Goal: Obtain resource: Download file/media

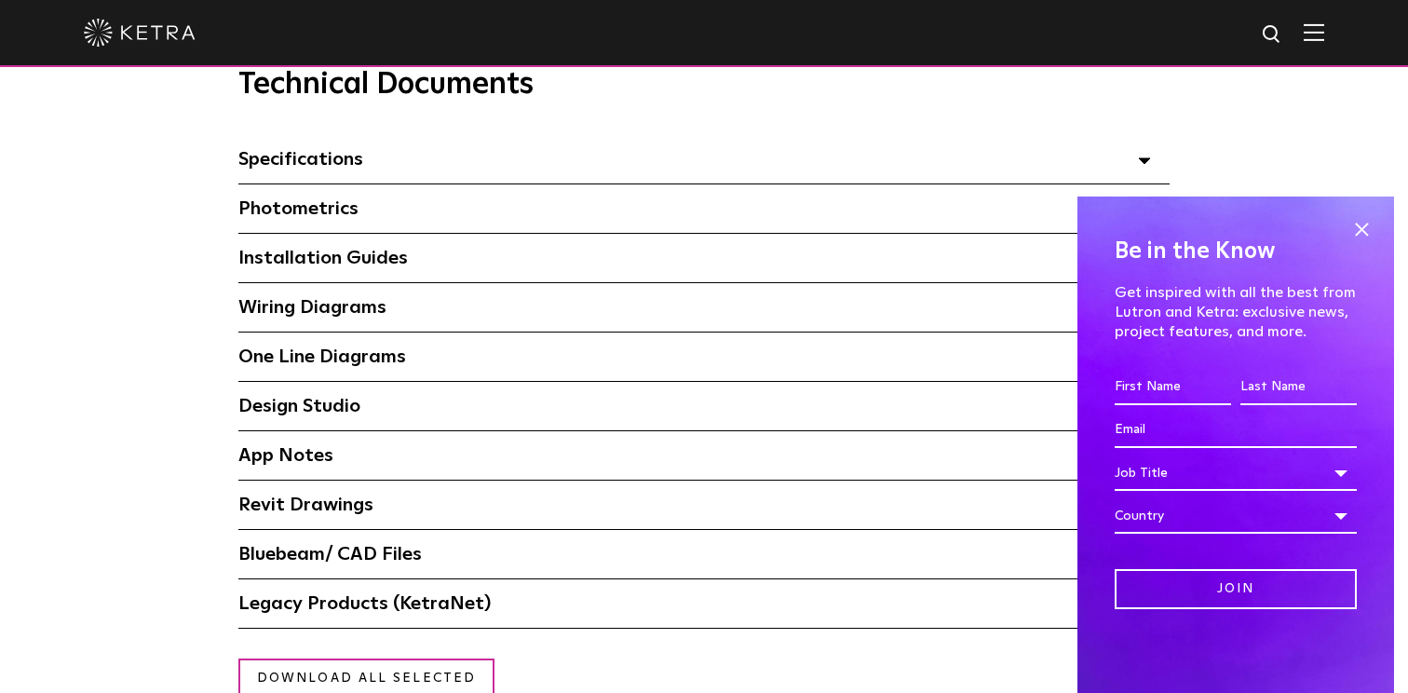
scroll to position [1316, 0]
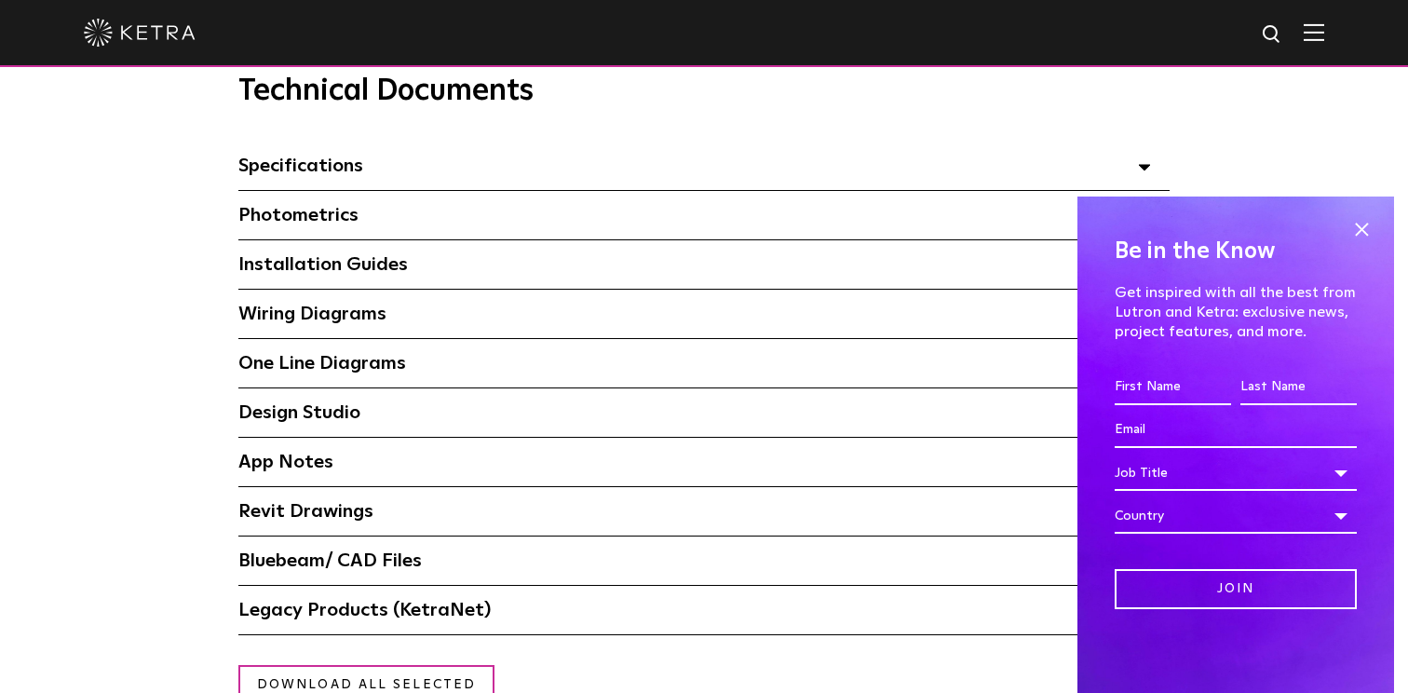
click at [591, 174] on div "Specifications Select checkboxes to use the bulk download option below" at bounding box center [704, 166] width 932 height 48
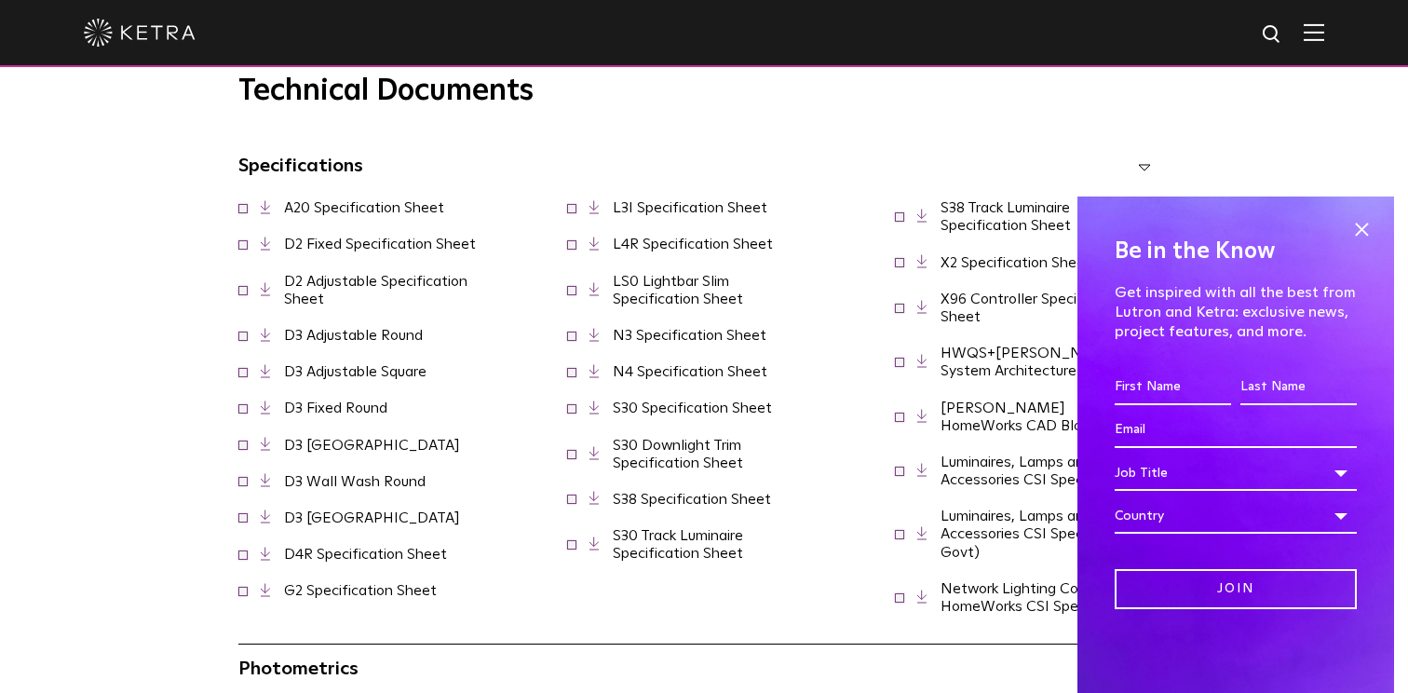
click at [635, 343] on link "N3 Specification Sheet" at bounding box center [690, 335] width 154 height 15
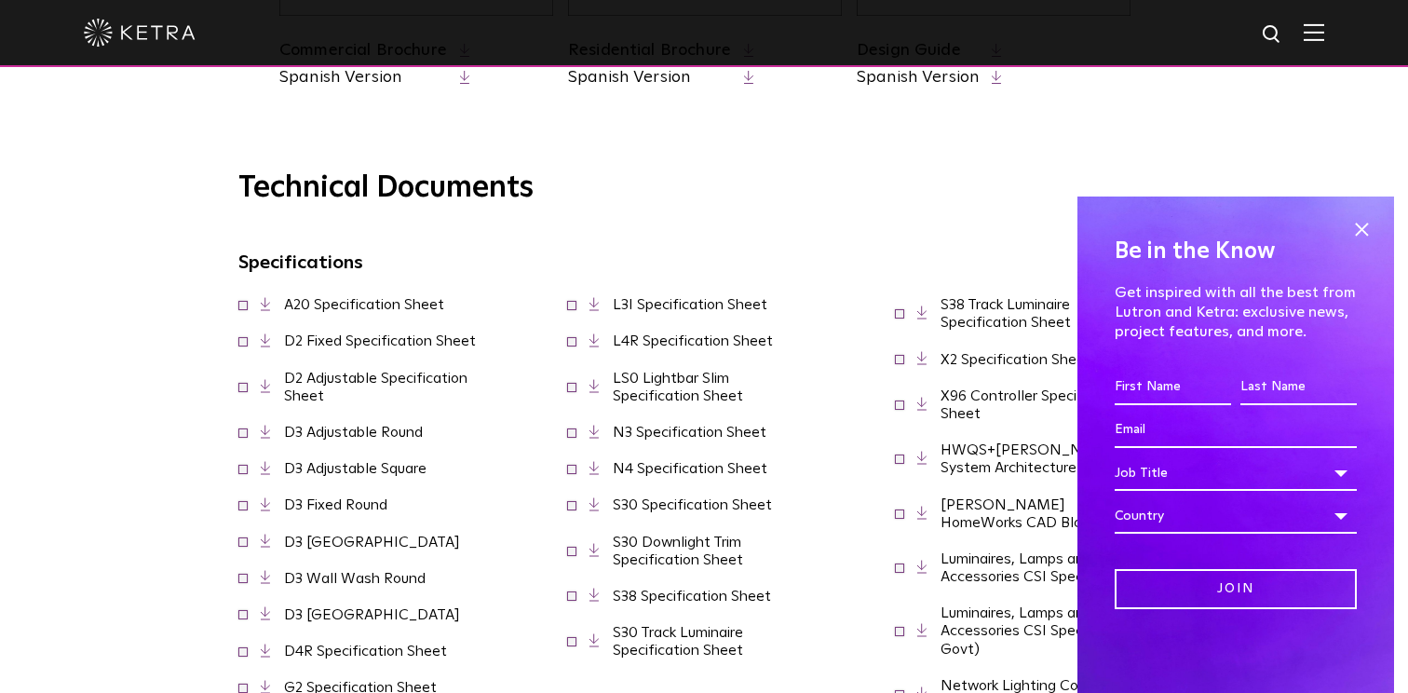
scroll to position [1248, 0]
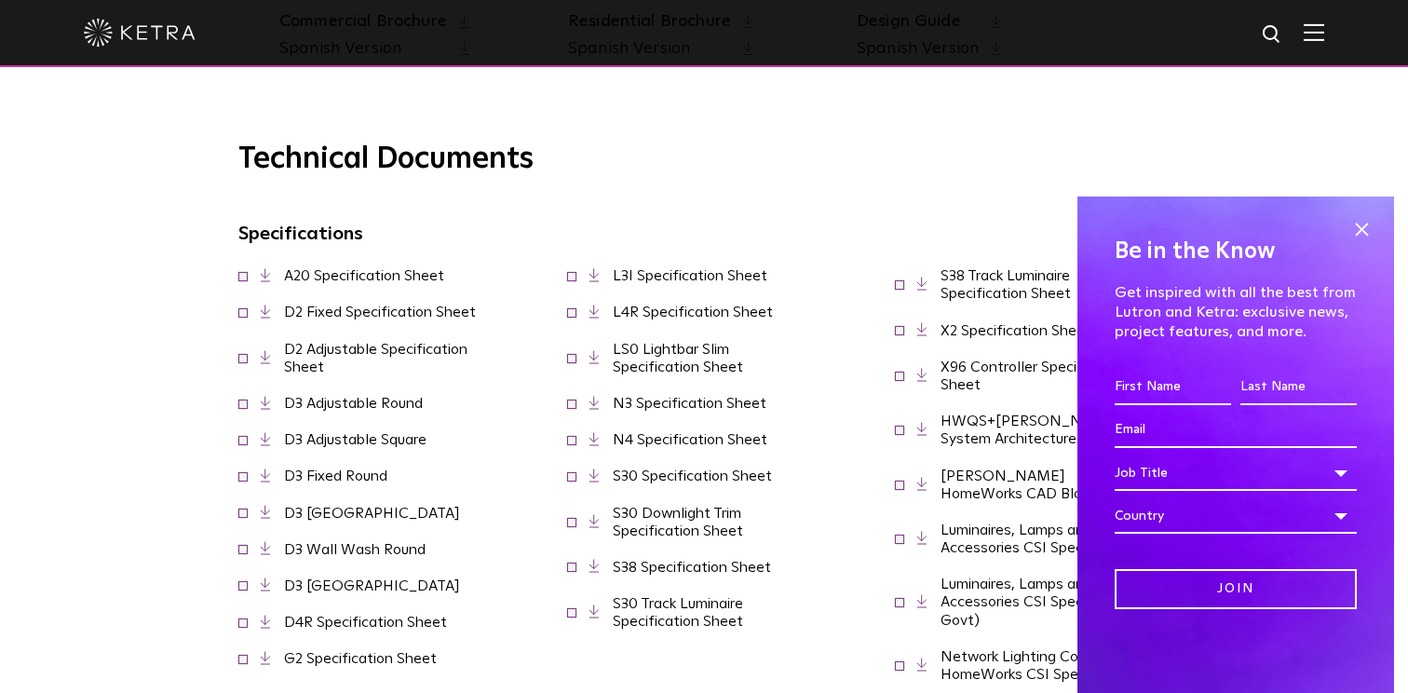
click at [656, 483] on link "S30 Specification Sheet" at bounding box center [692, 476] width 159 height 15
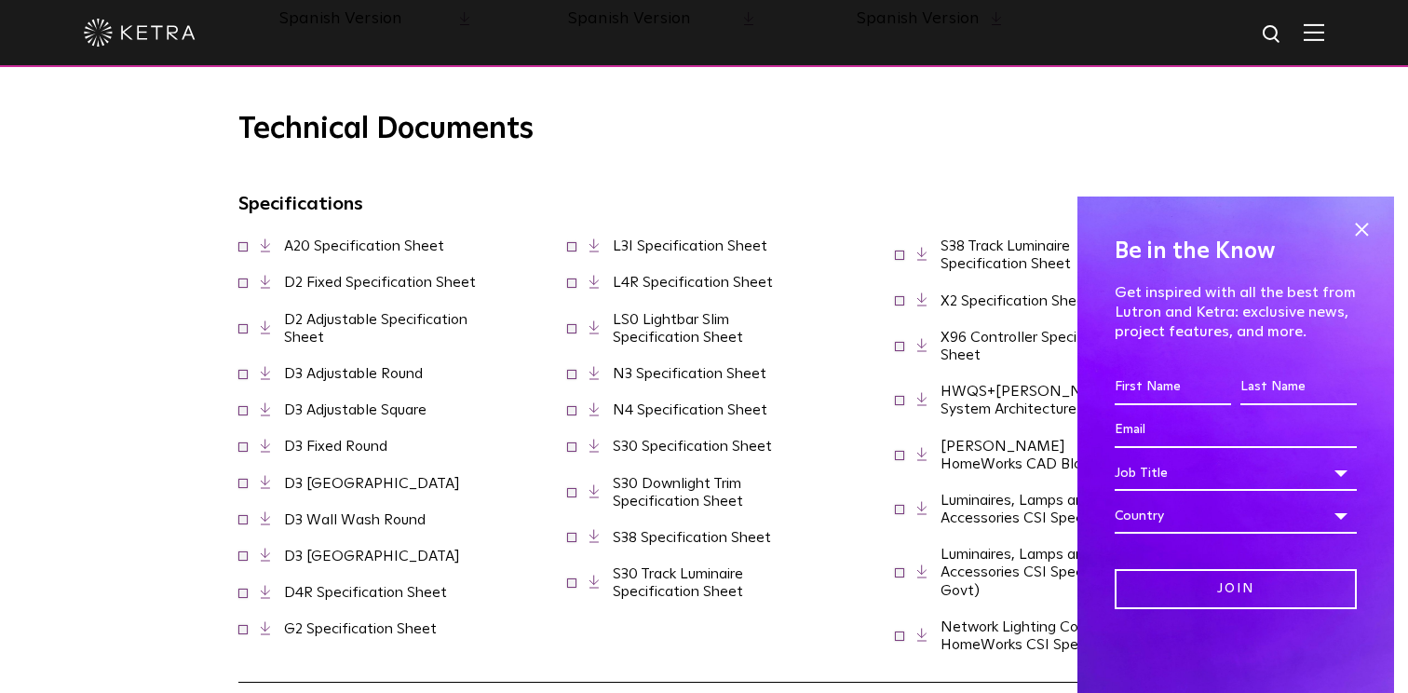
scroll to position [1279, 0]
click at [708, 544] on link "S38 Specification Sheet" at bounding box center [692, 536] width 158 height 15
click at [695, 598] on link "S30 Track Luminaire Specification Sheet" at bounding box center [678, 581] width 130 height 33
click at [974, 261] on link "S38 Track Luminaire Specification Sheet" at bounding box center [1006, 254] width 130 height 33
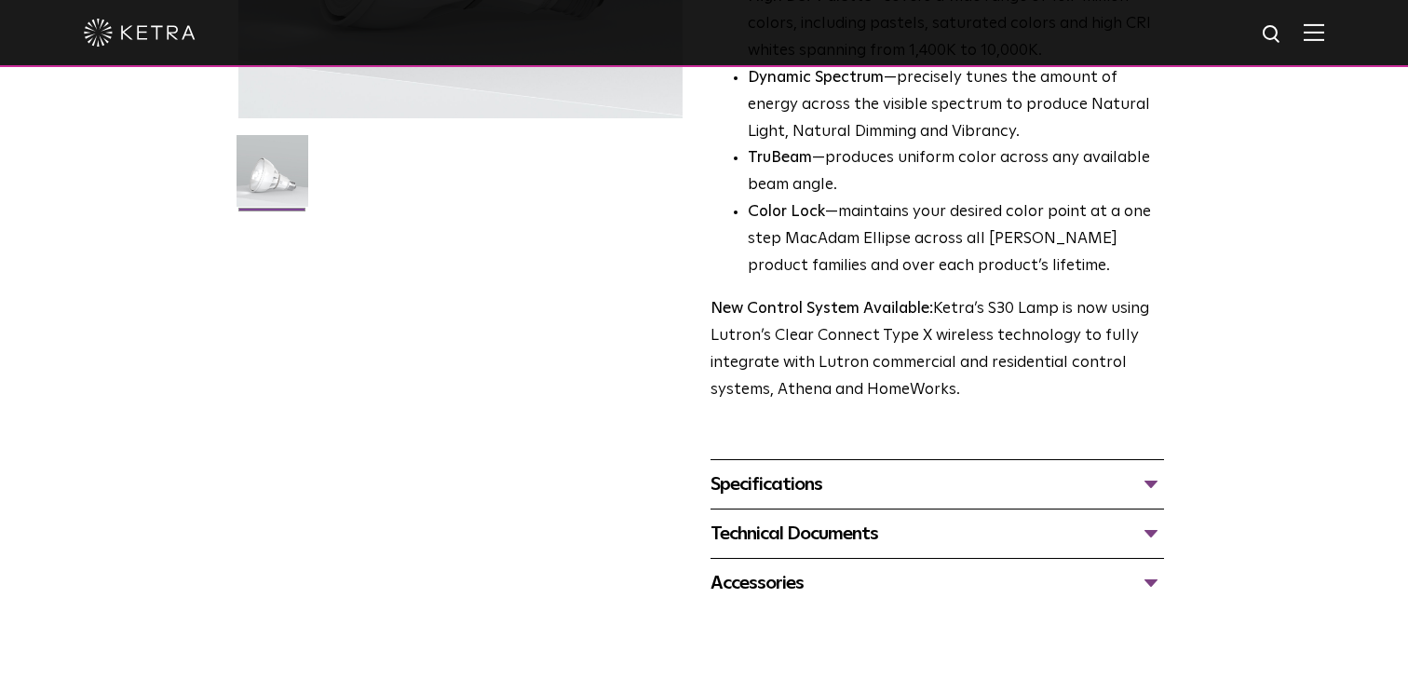
scroll to position [435, 0]
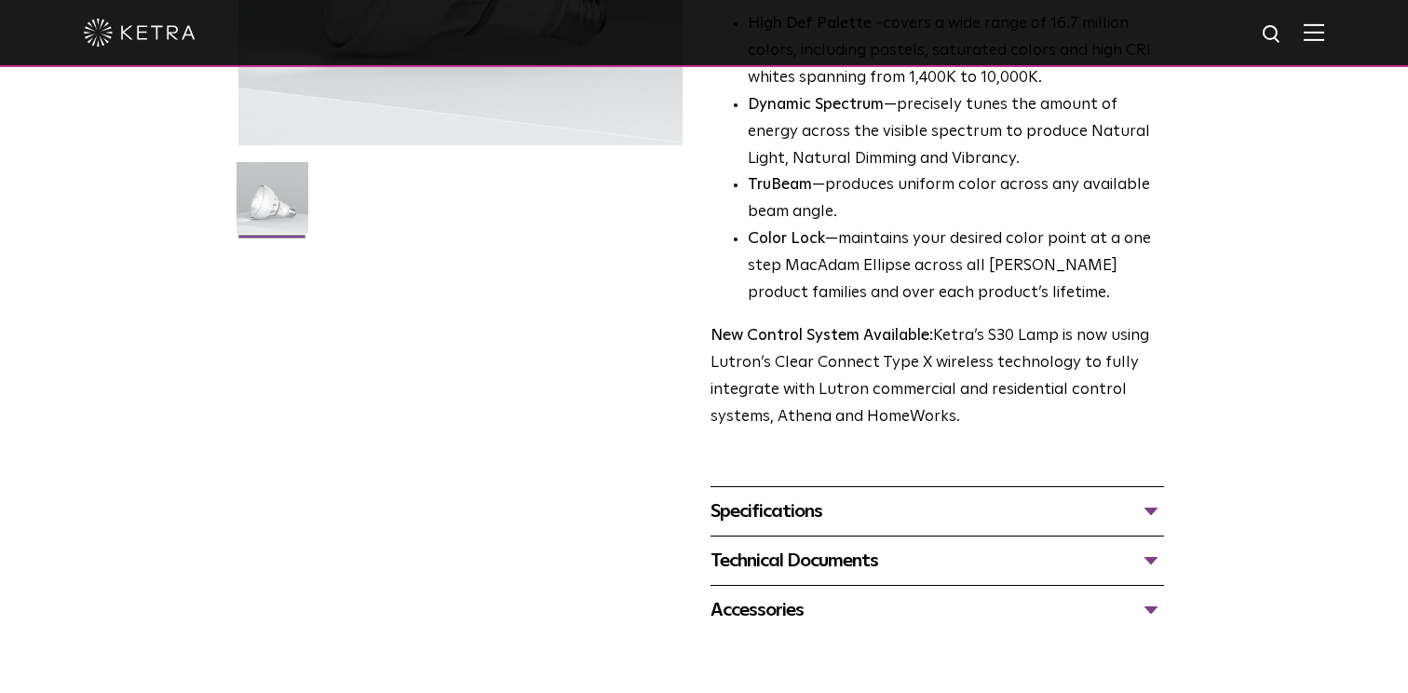
click at [1152, 510] on div "Specifications" at bounding box center [938, 512] width 454 height 30
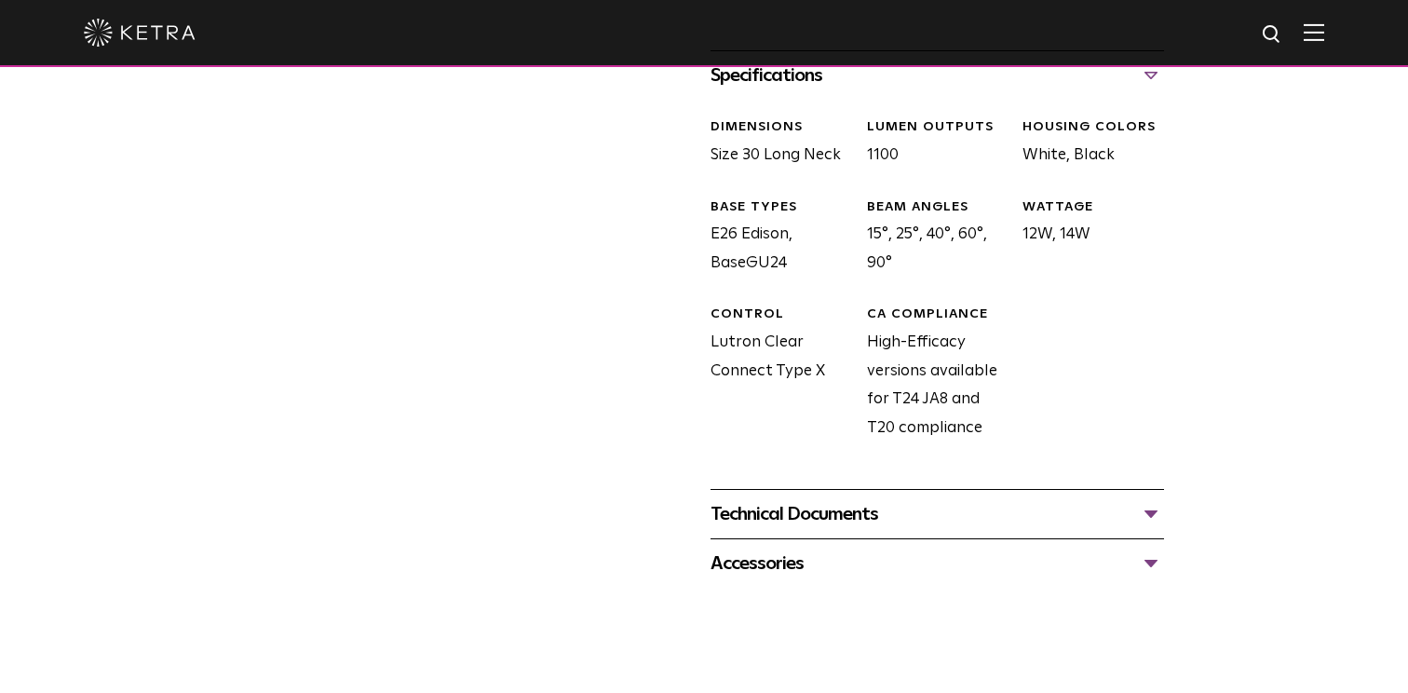
scroll to position [905, 0]
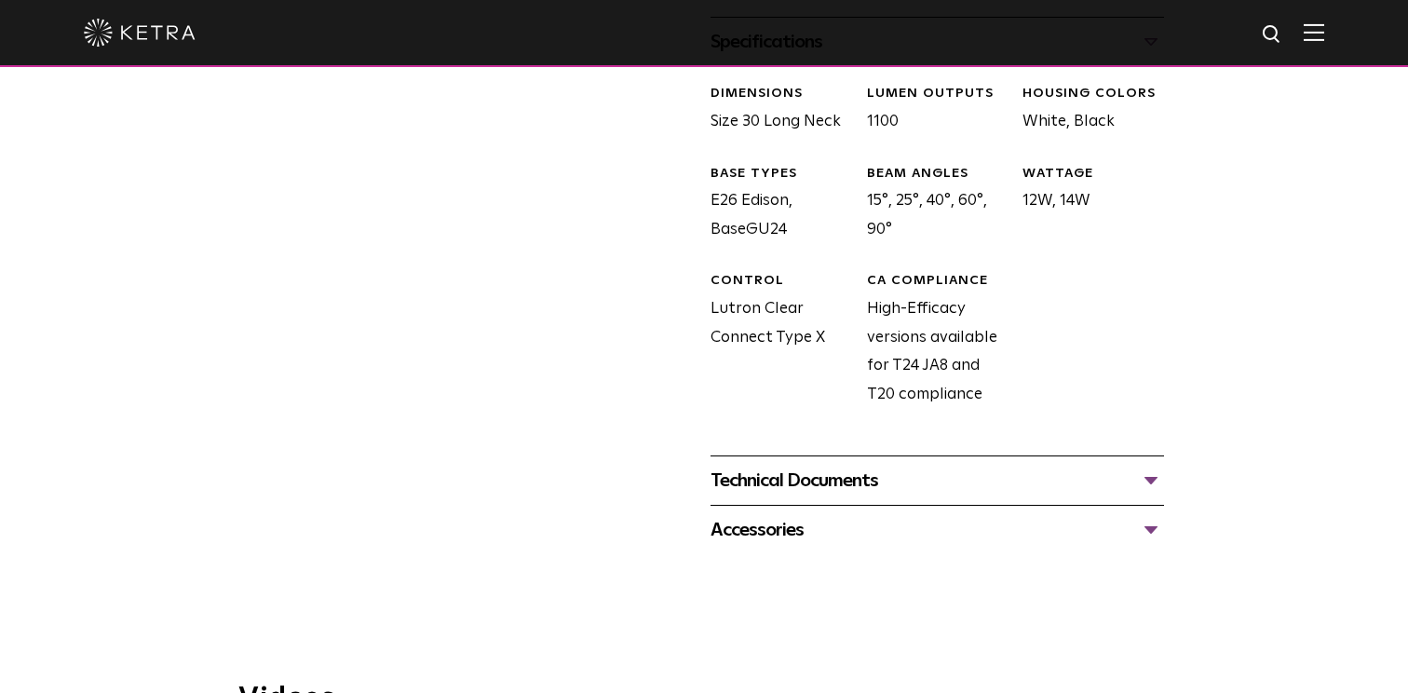
click at [1142, 477] on div "Technical Documents" at bounding box center [938, 481] width 454 height 30
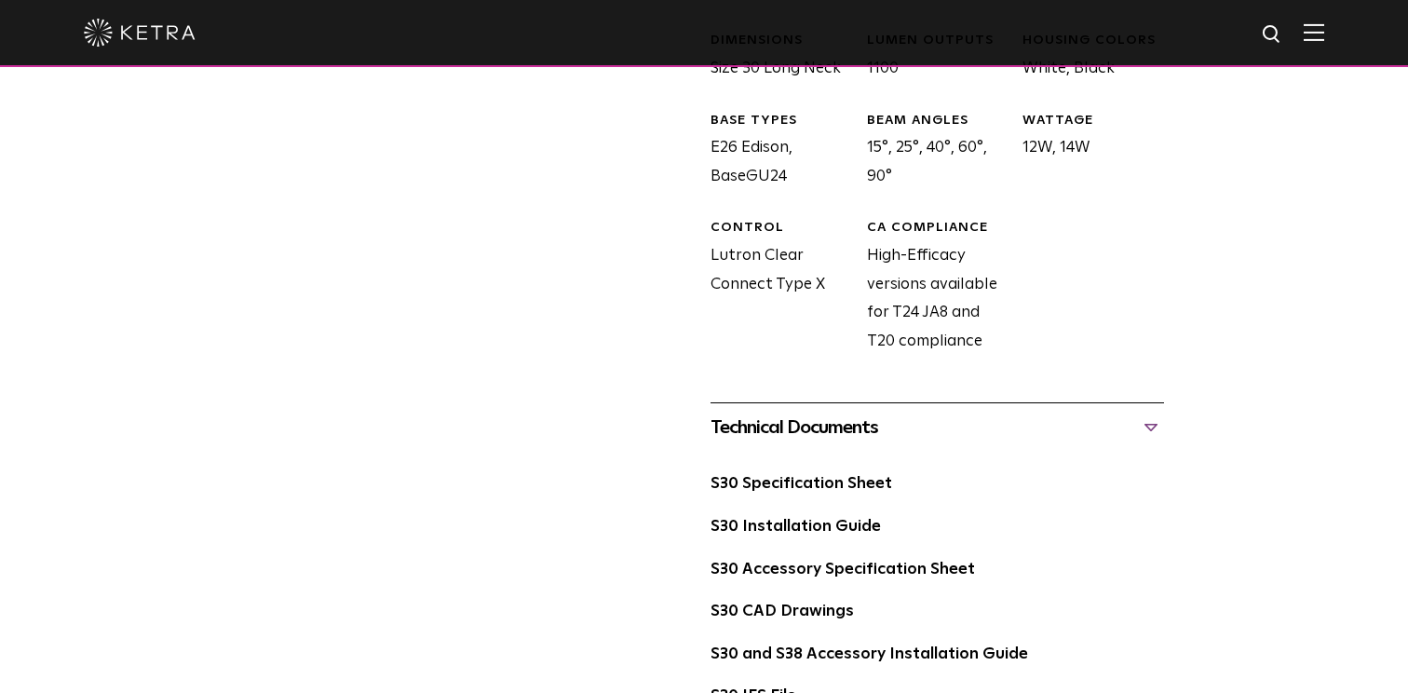
scroll to position [959, 0]
click at [868, 483] on link "S30 Specification Sheet" at bounding box center [802, 483] width 182 height 16
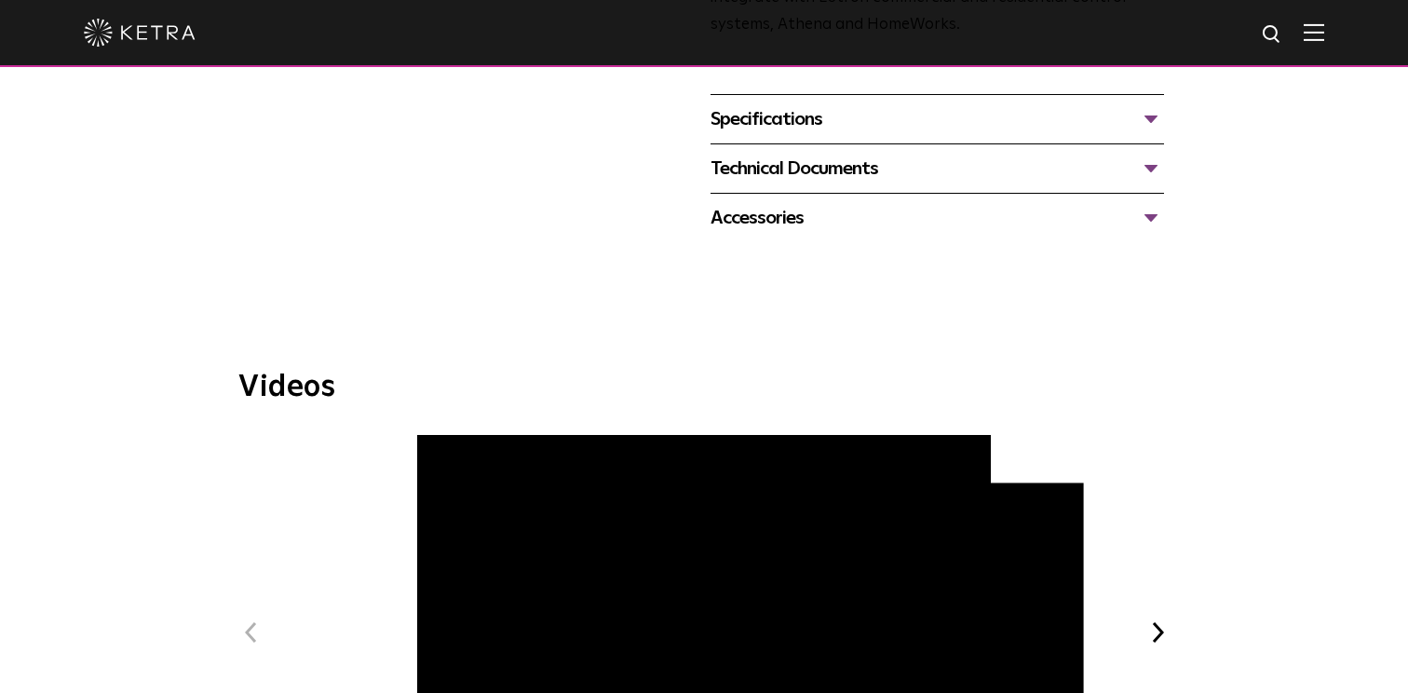
scroll to position [789, 0]
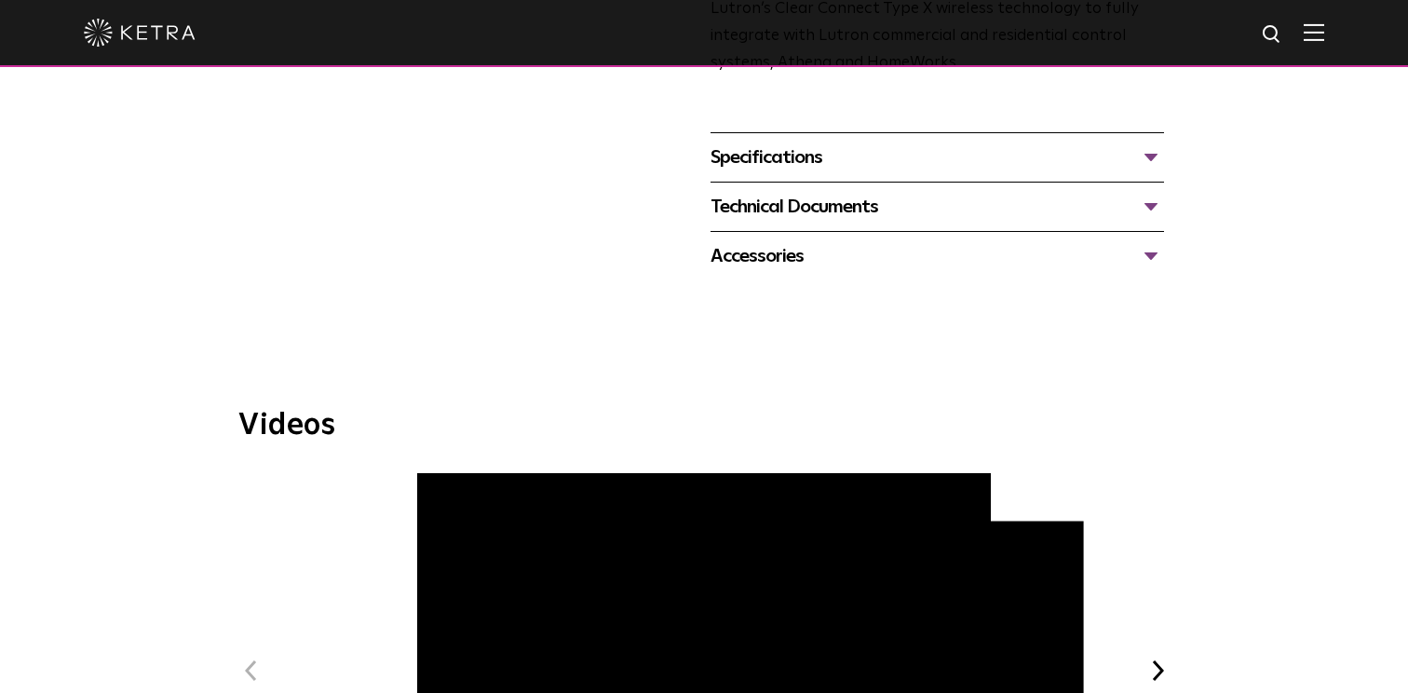
click at [1154, 201] on div "Technical Documents" at bounding box center [938, 207] width 454 height 30
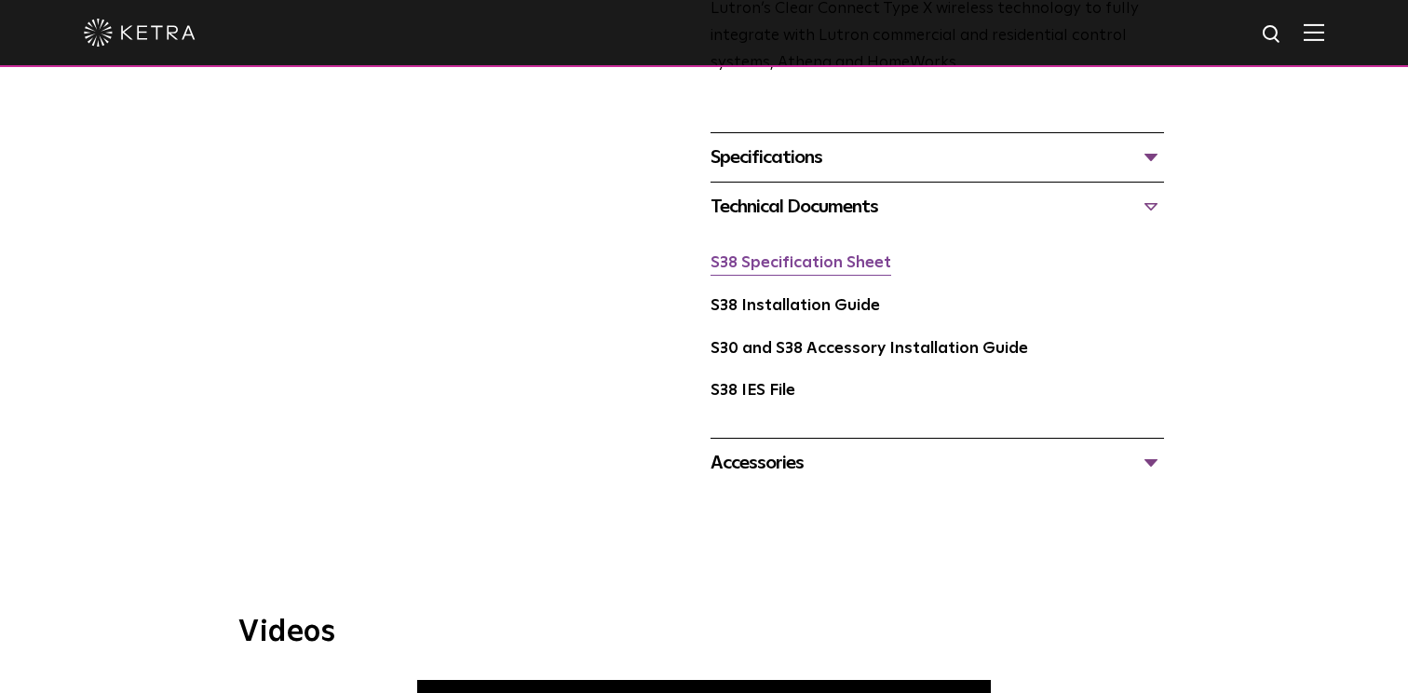
click at [867, 261] on link "S38 Specification Sheet" at bounding box center [801, 263] width 181 height 16
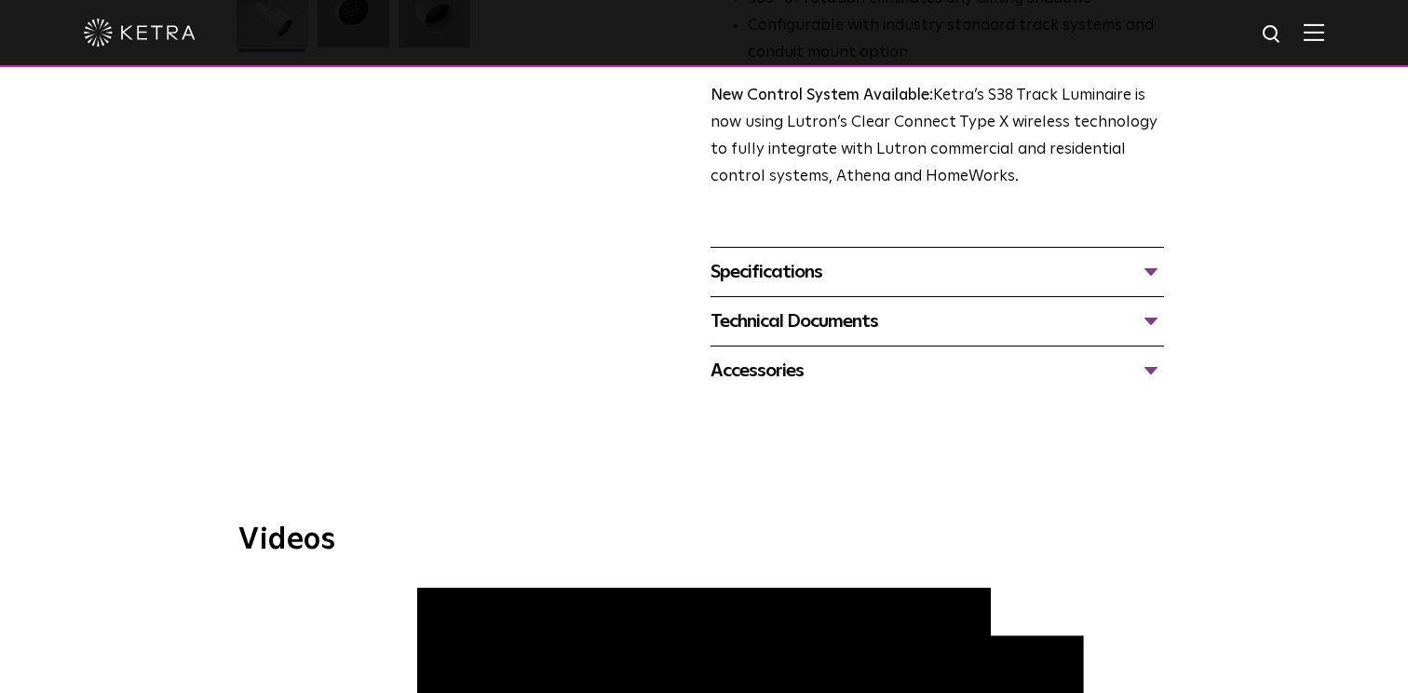
scroll to position [641, 0]
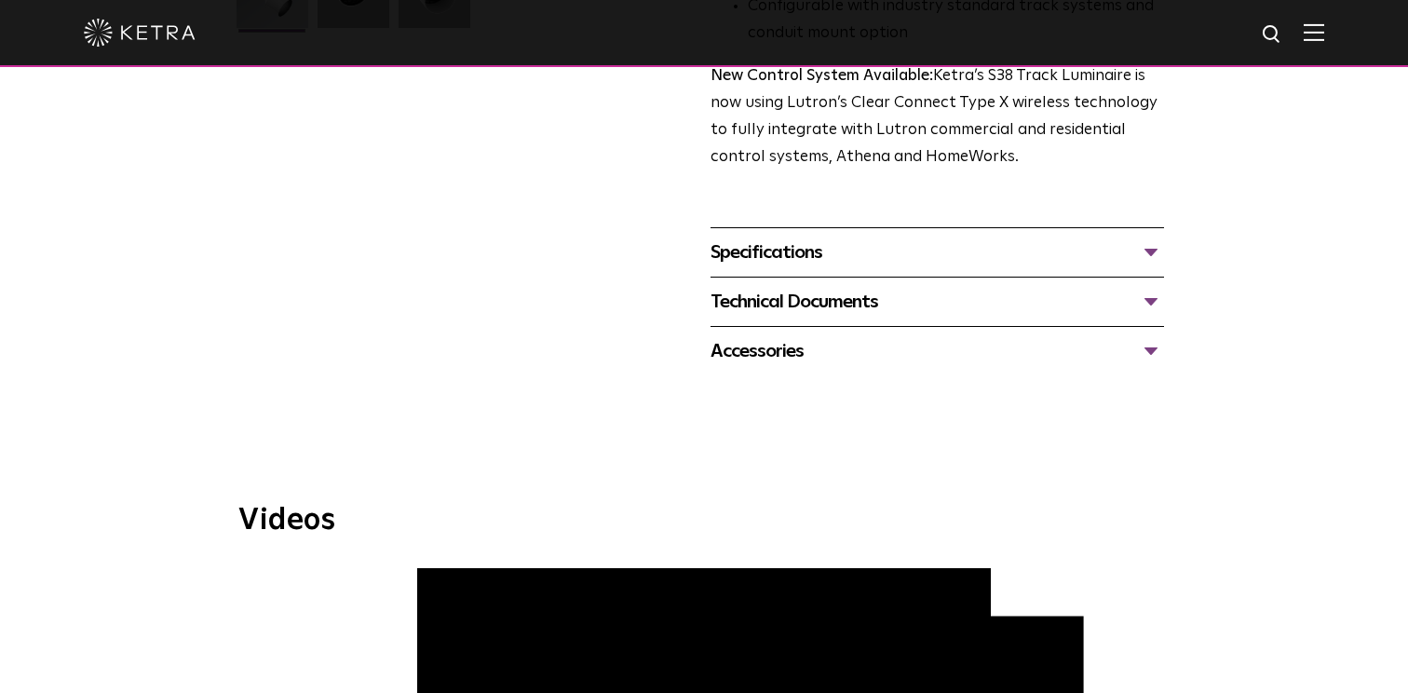
click at [1155, 287] on div "Technical Documents" at bounding box center [938, 302] width 454 height 30
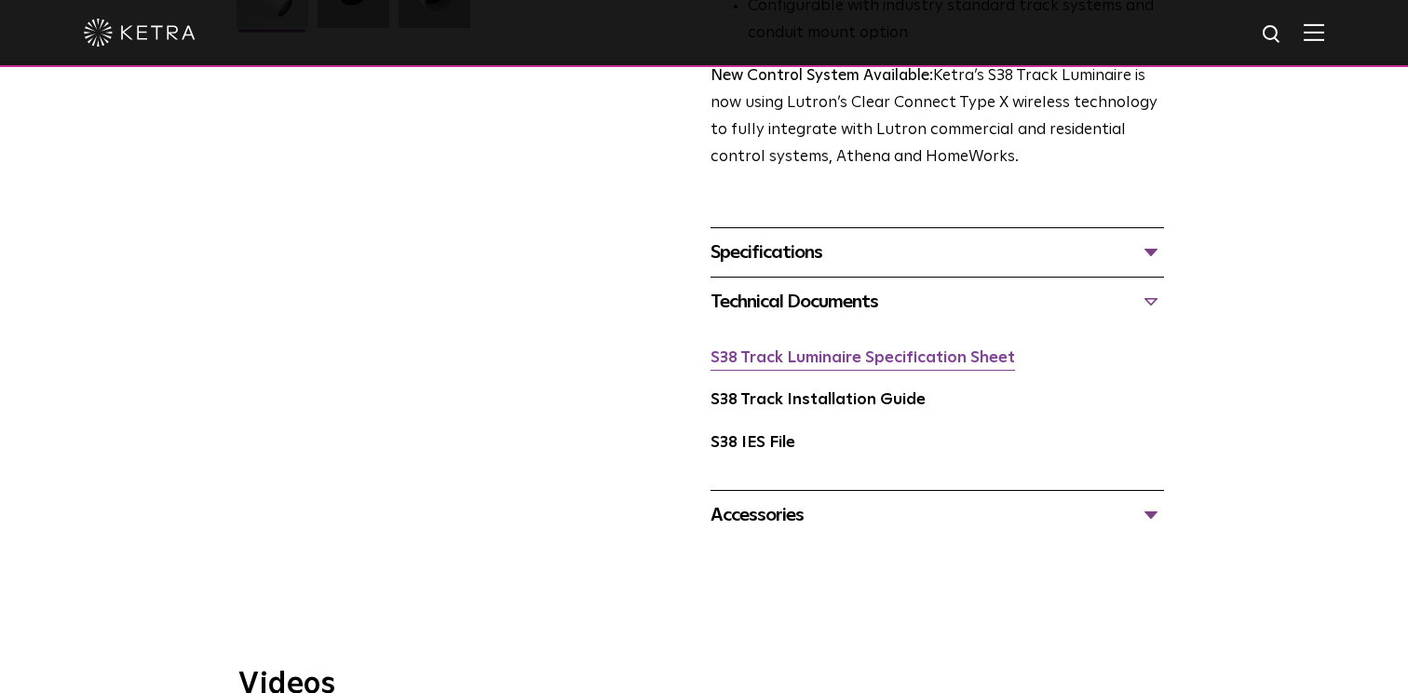
click at [952, 350] on link "S38 Track Luminaire Specification Sheet" at bounding box center [863, 358] width 305 height 16
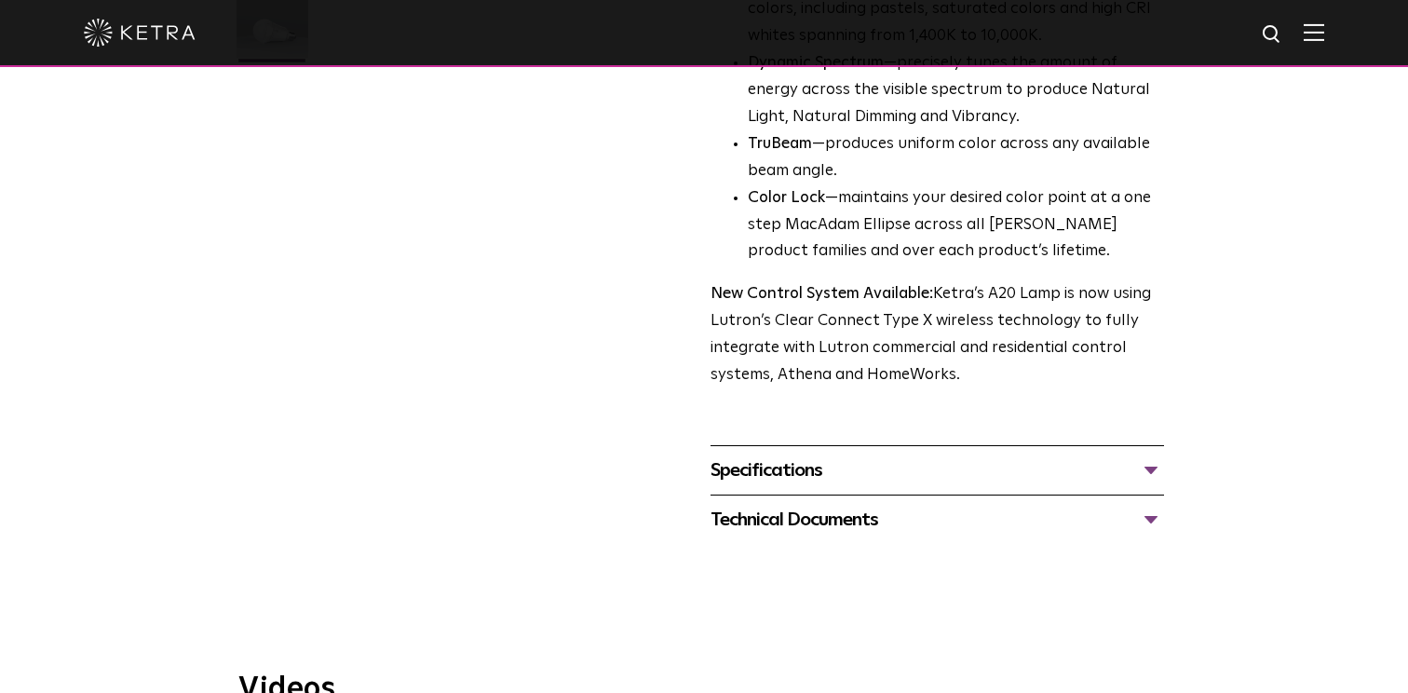
click at [1153, 505] on div "Technical Documents" at bounding box center [938, 520] width 454 height 30
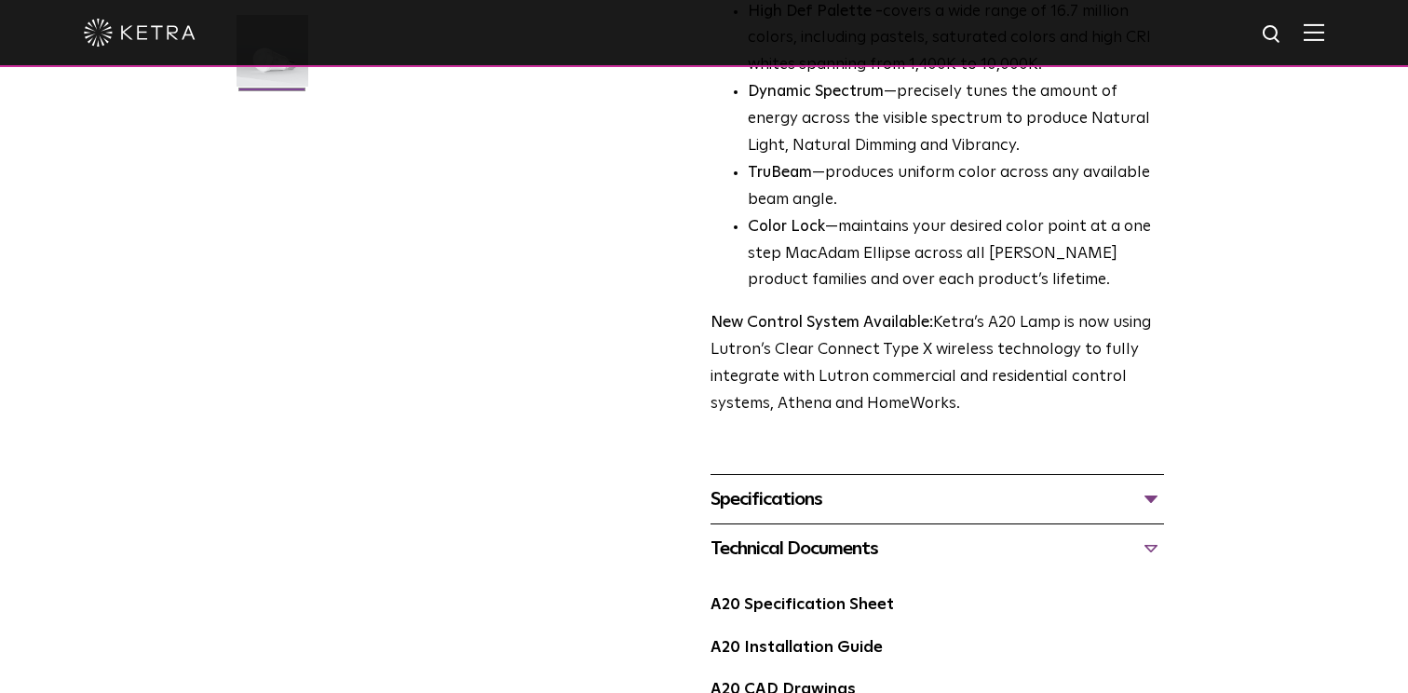
scroll to position [594, 0]
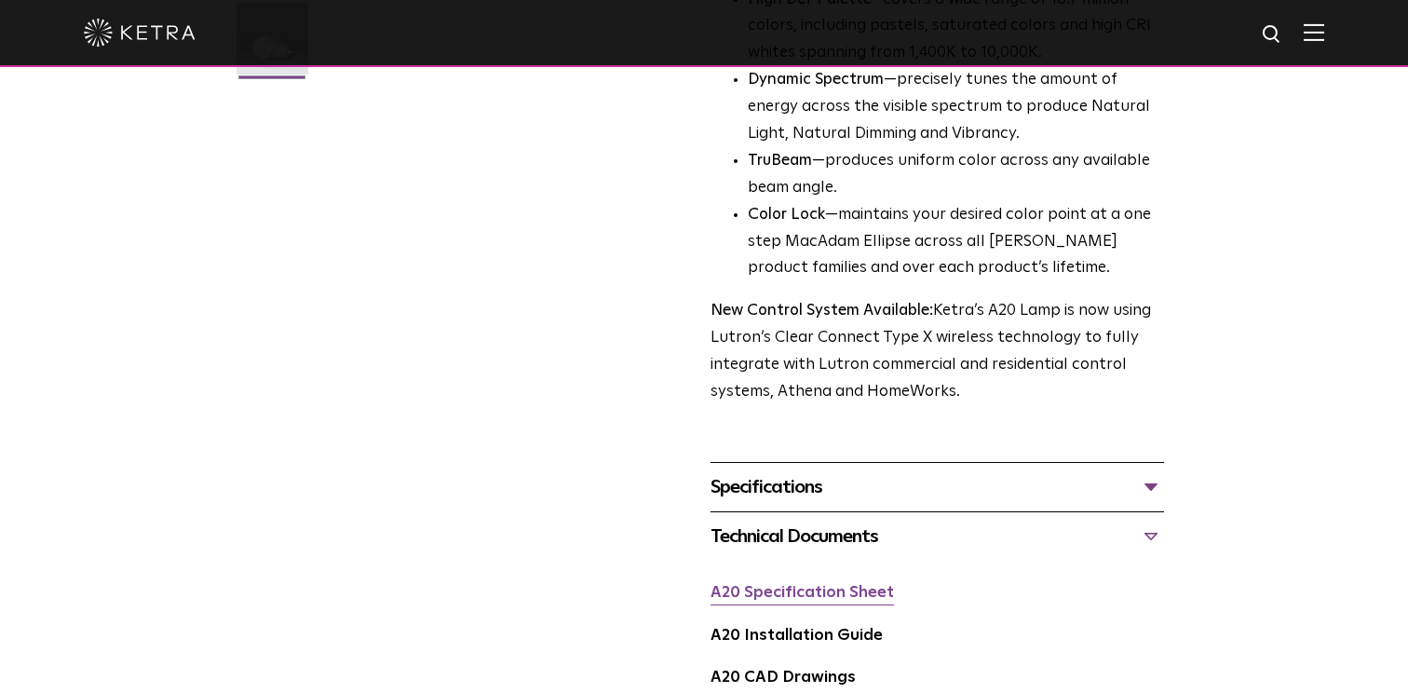
click at [885, 585] on link "A20 Specification Sheet" at bounding box center [803, 593] width 184 height 16
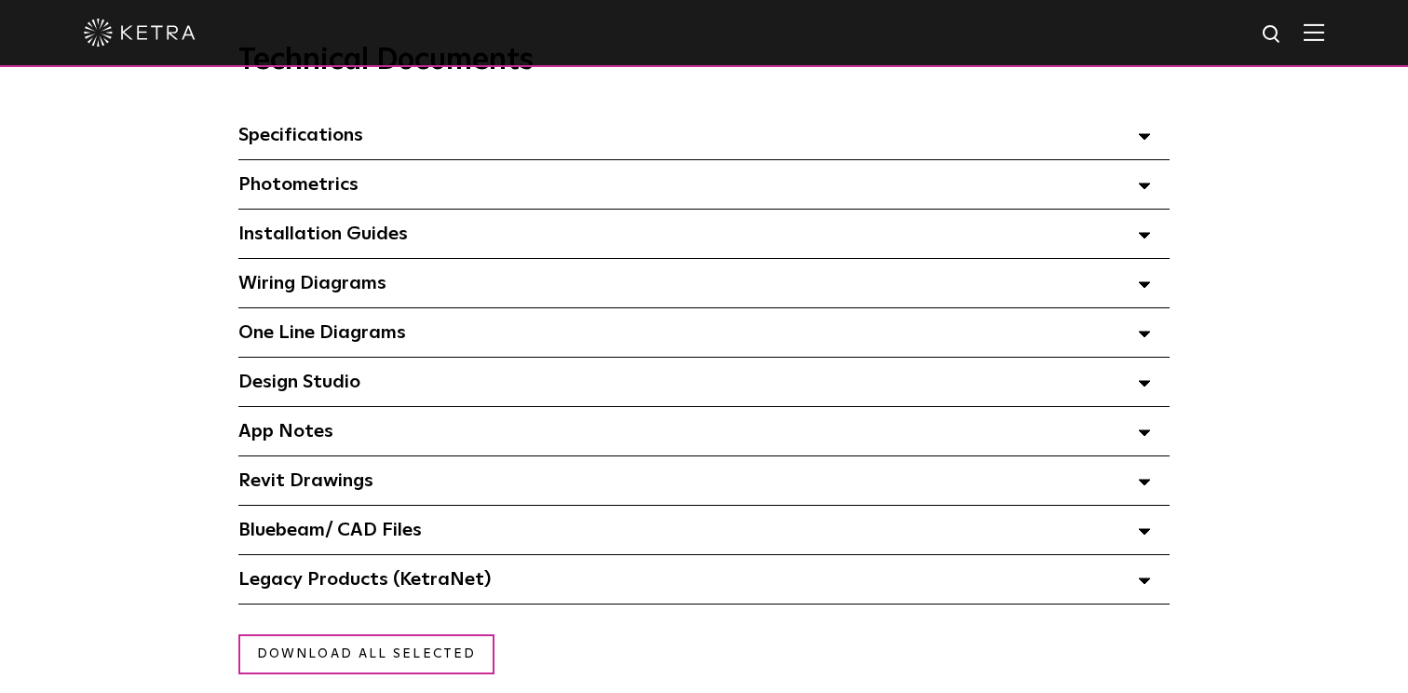
scroll to position [1330, 0]
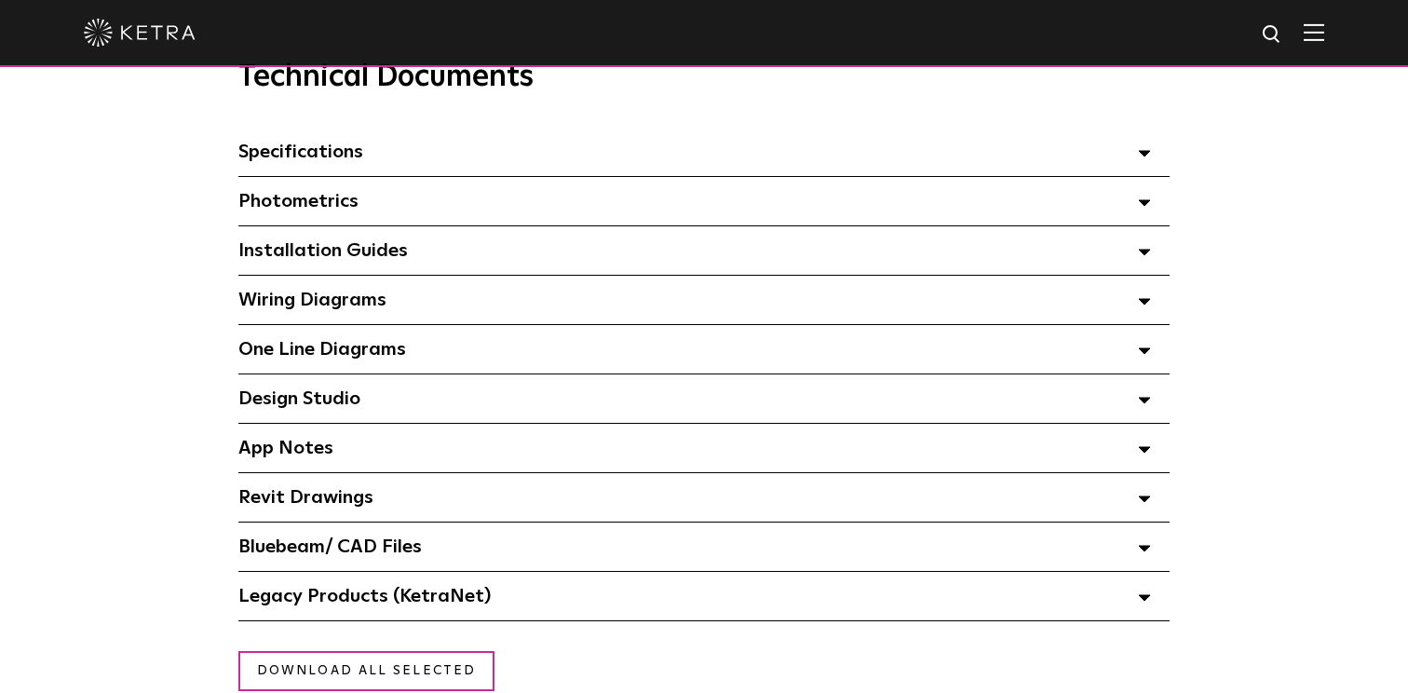
click at [1144, 158] on span at bounding box center [1144, 152] width 13 height 24
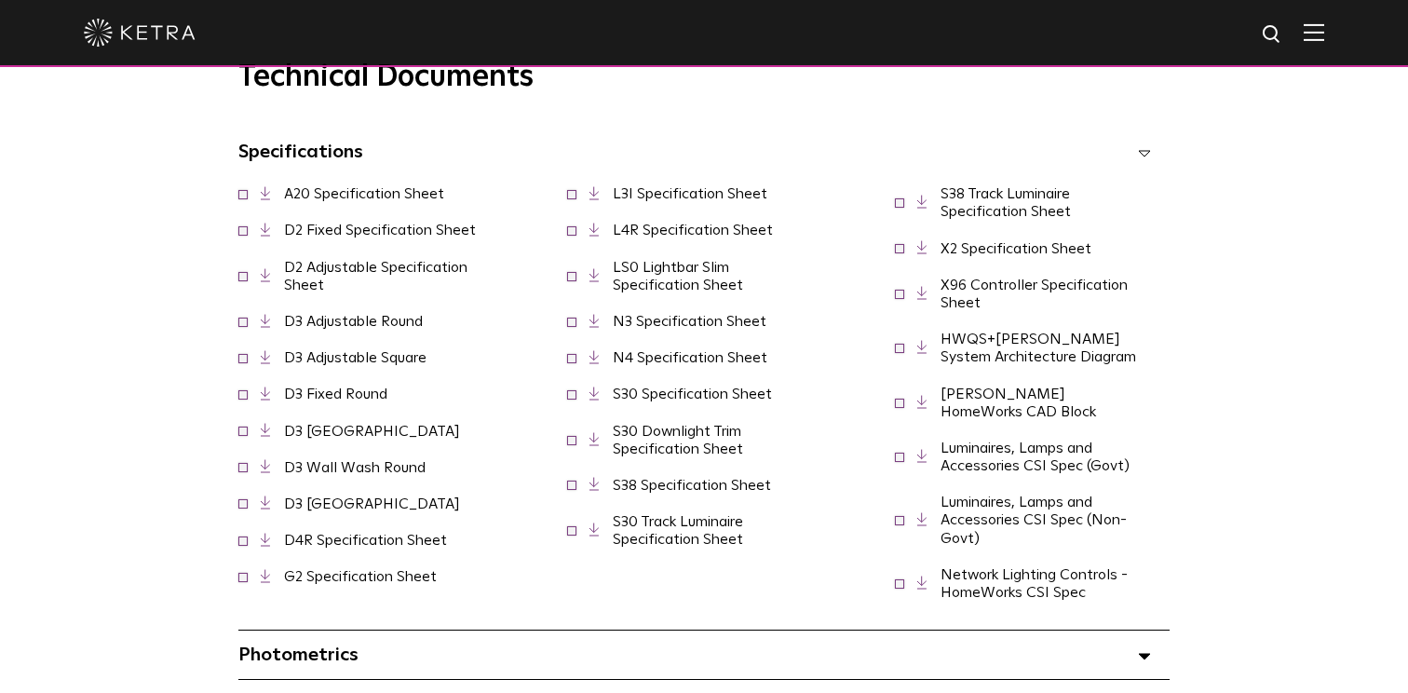
click at [1004, 287] on link "X96 Controller Specification Sheet" at bounding box center [1034, 294] width 187 height 33
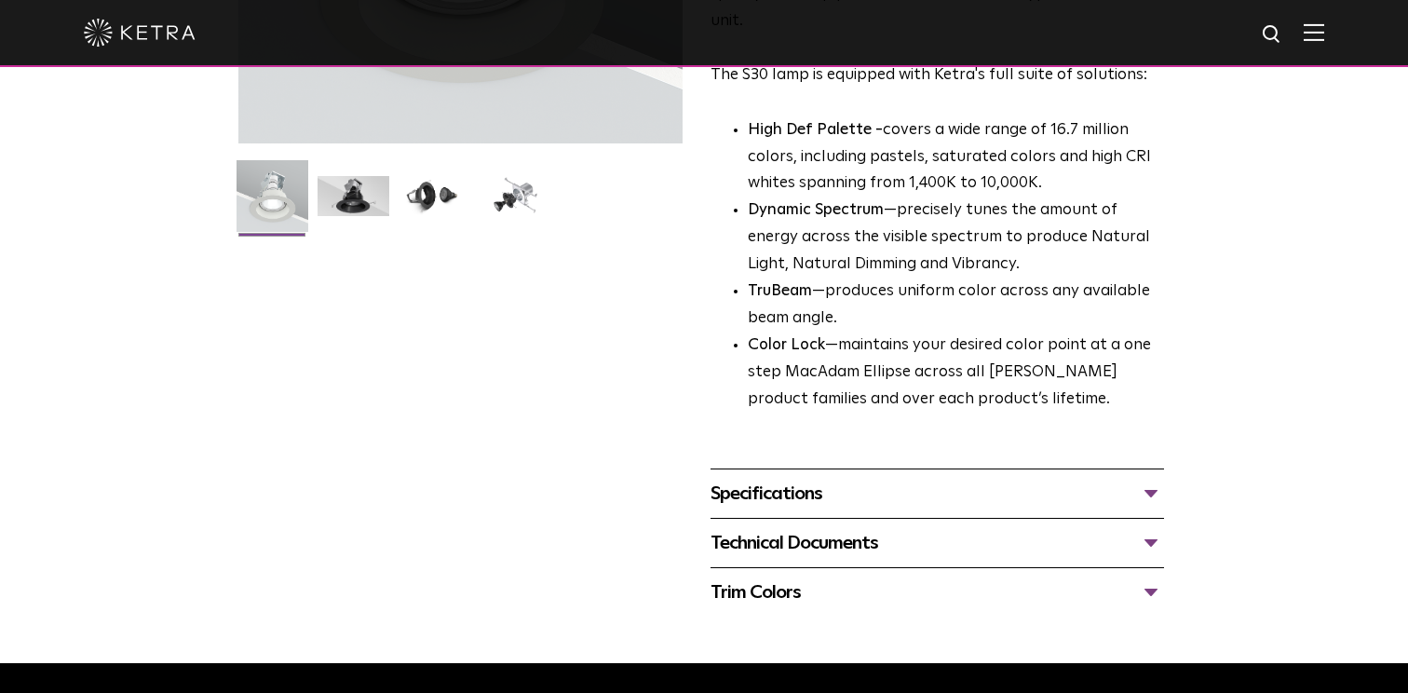
scroll to position [477, 0]
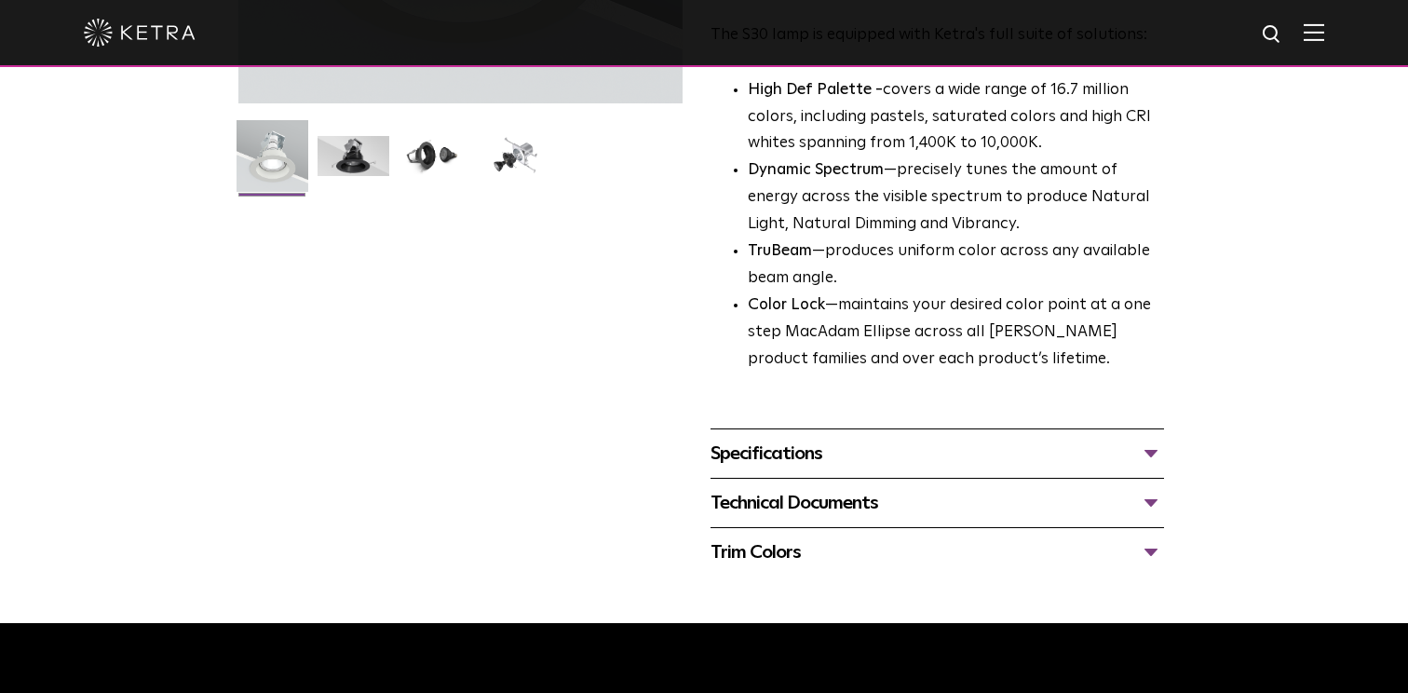
click at [1146, 499] on div "Technical Documents" at bounding box center [938, 503] width 454 height 30
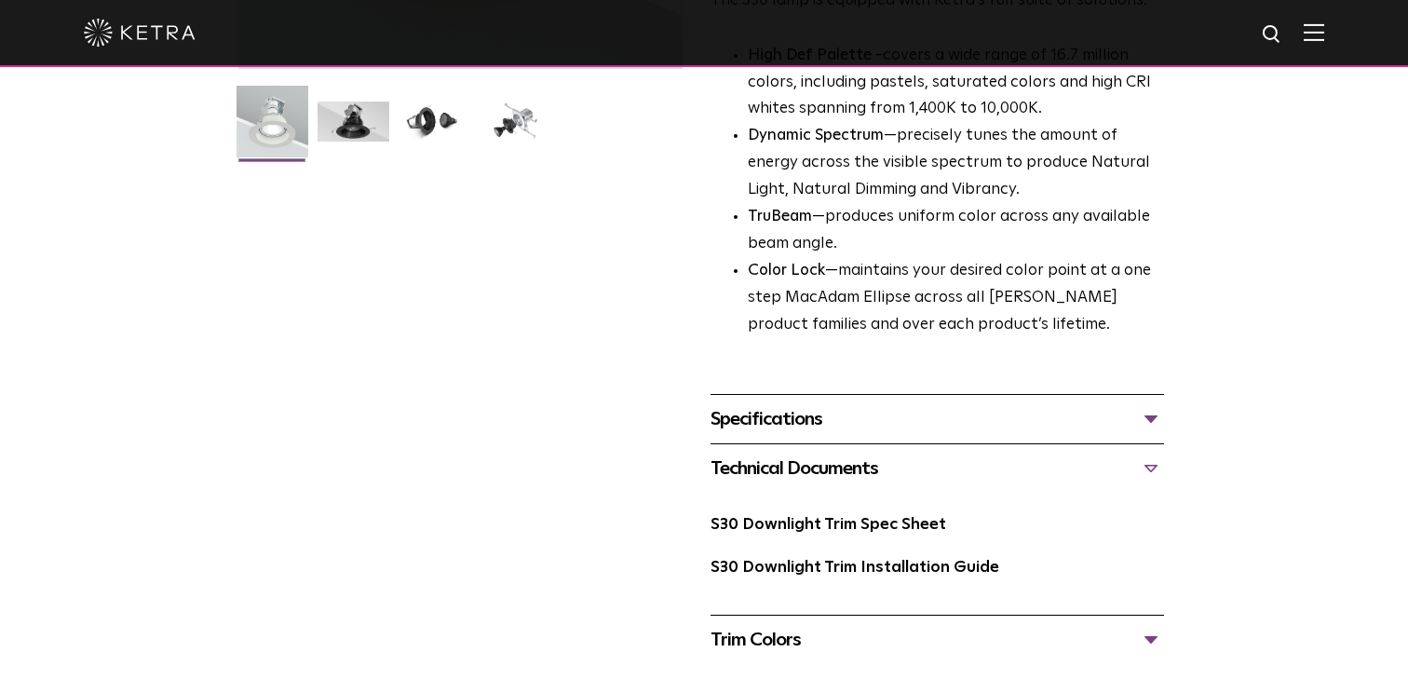
scroll to position [513, 0]
click at [921, 531] on link "S30 Downlight Trim Spec Sheet" at bounding box center [829, 523] width 236 height 16
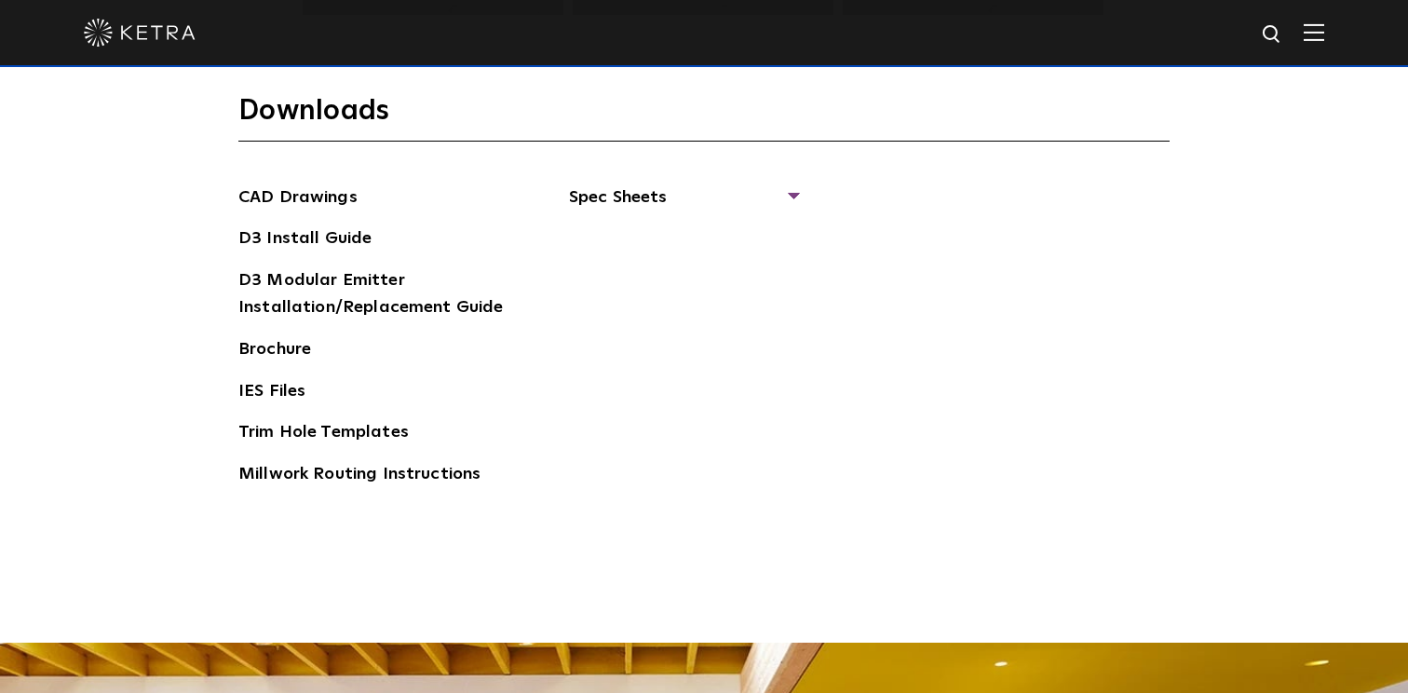
scroll to position [2791, 0]
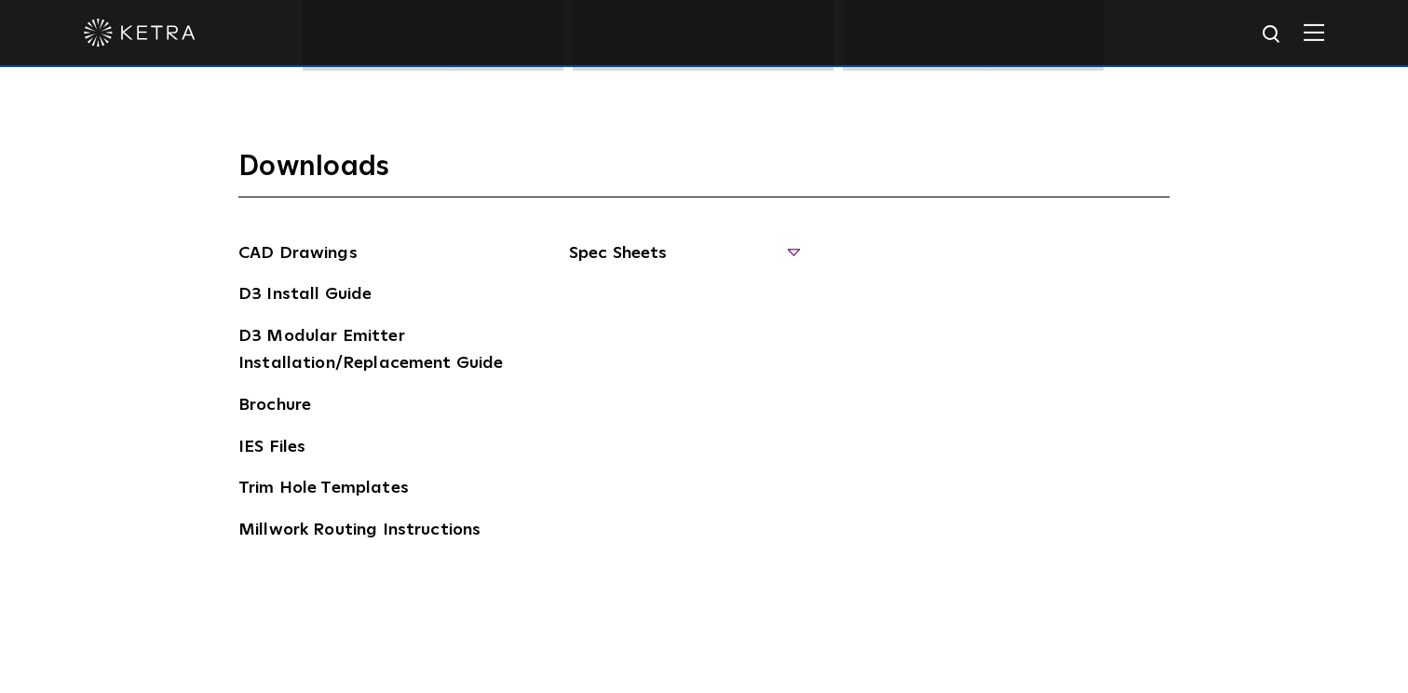
click at [791, 255] on span "Spec Sheets" at bounding box center [683, 260] width 228 height 41
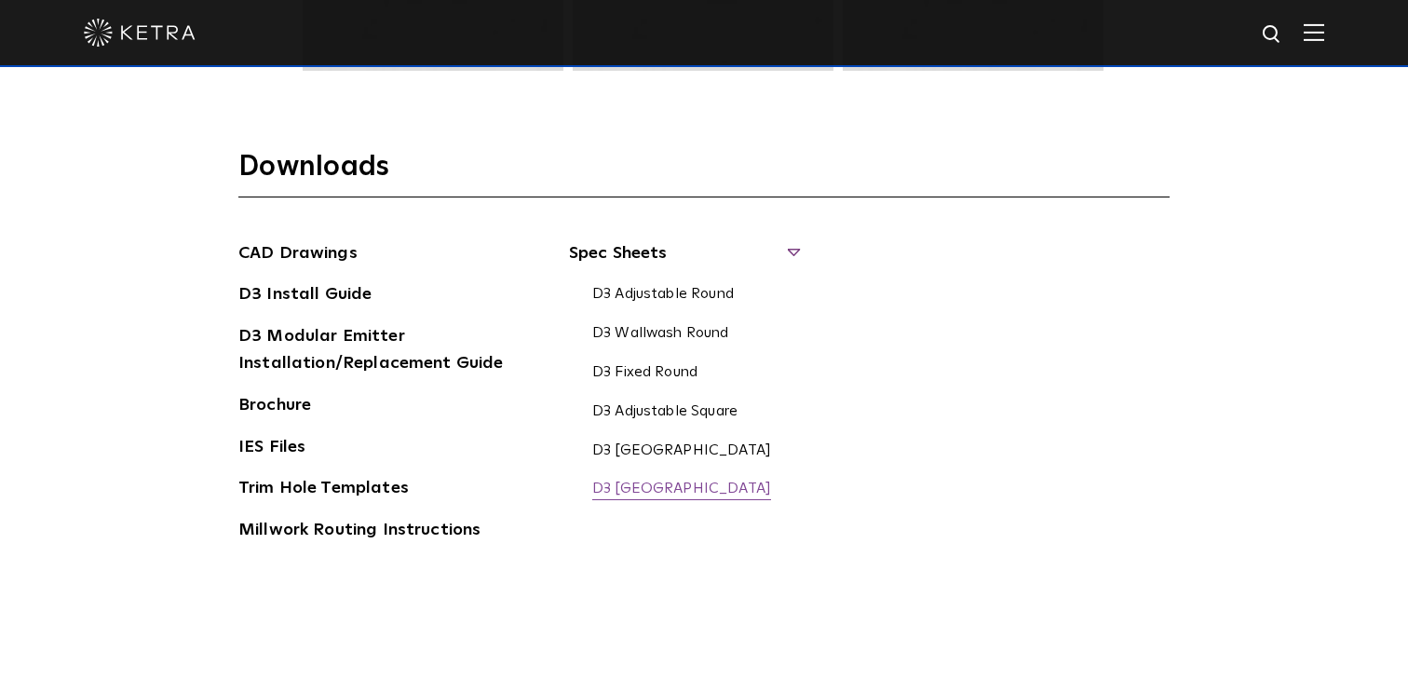
click at [695, 488] on link "D3 Fixed Square" at bounding box center [681, 490] width 179 height 20
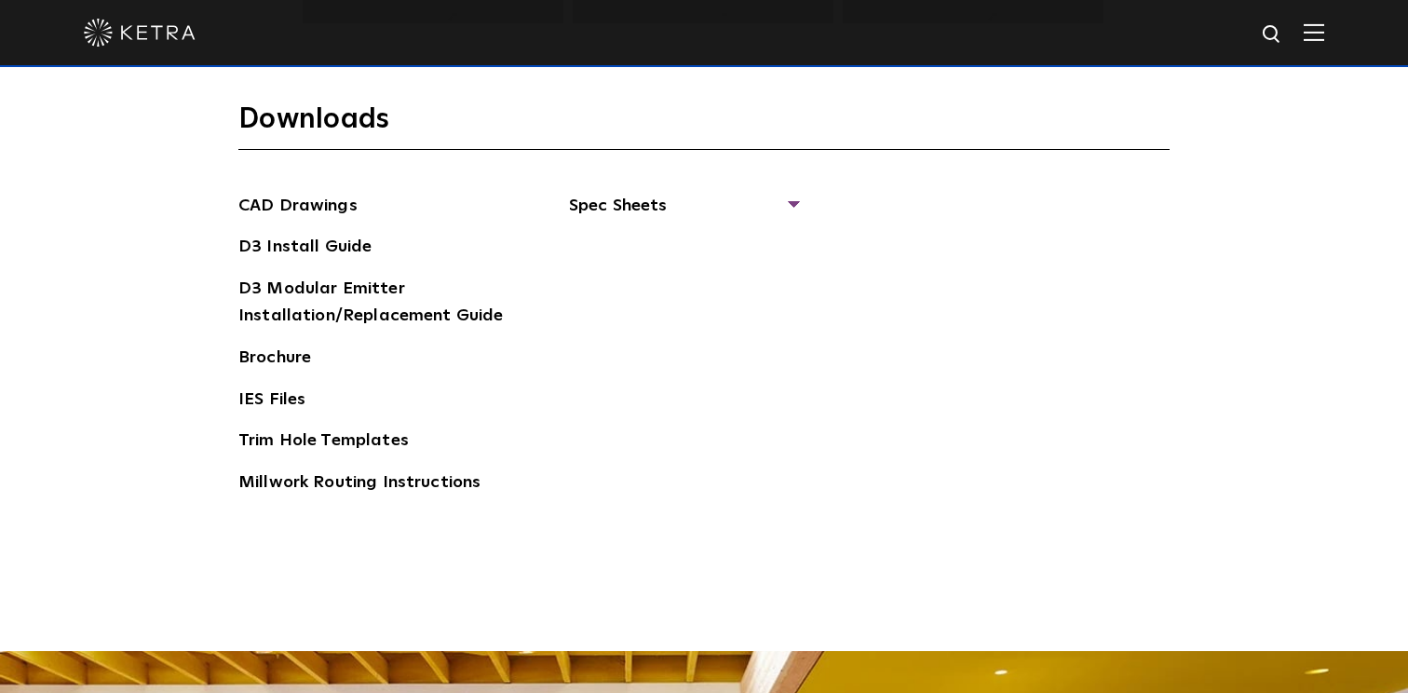
scroll to position [2849, 0]
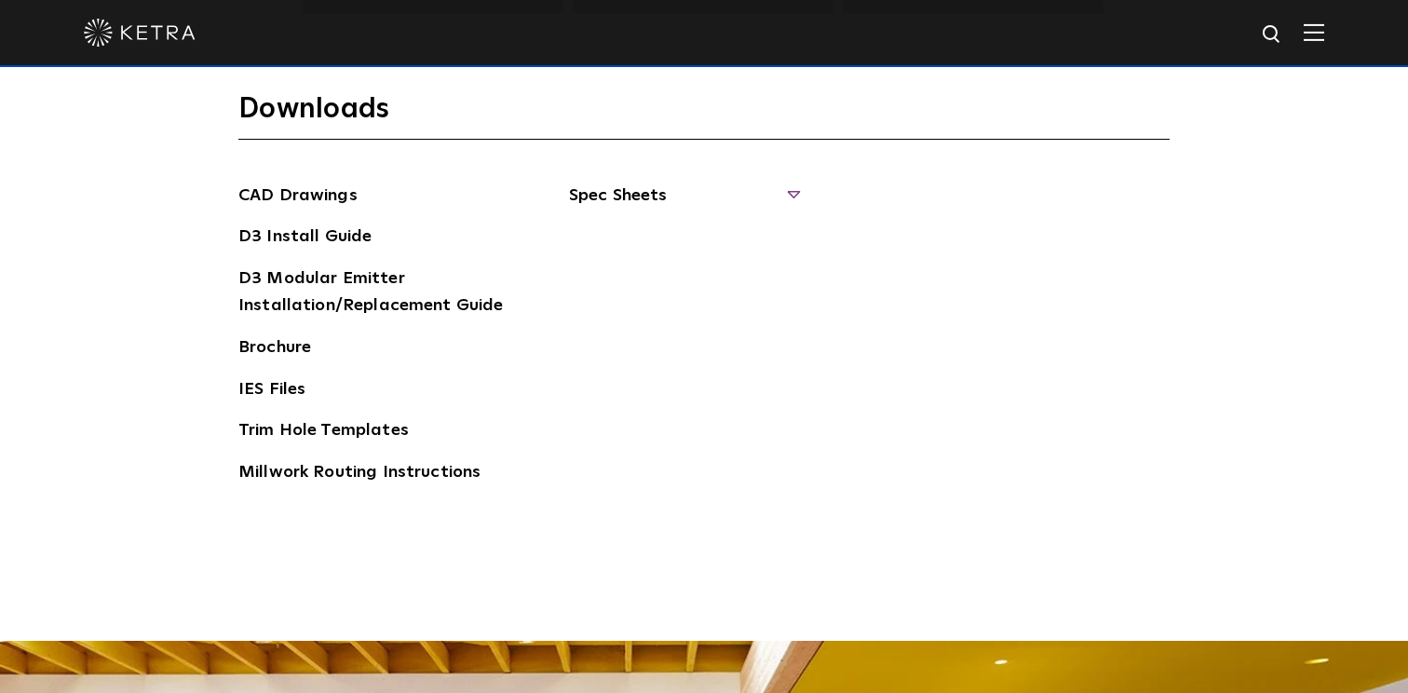
click at [795, 191] on span "Spec Sheets" at bounding box center [683, 203] width 228 height 41
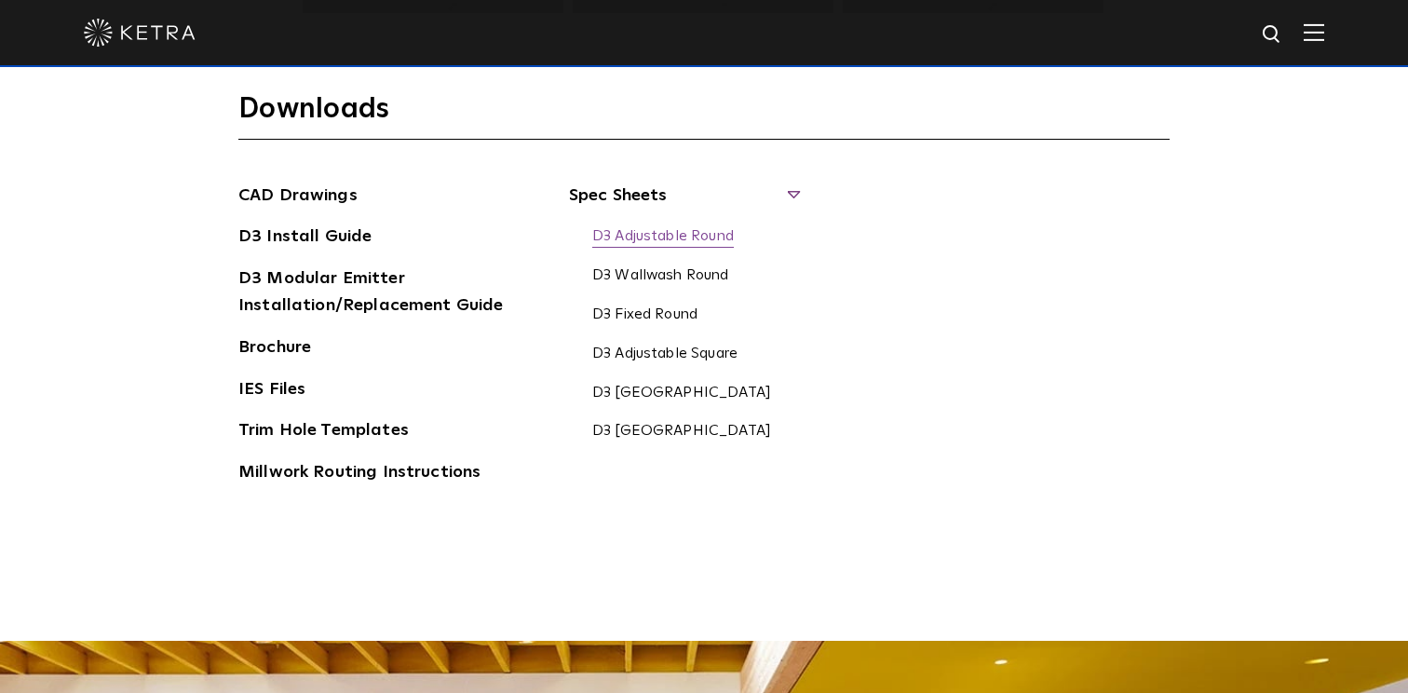
click at [716, 230] on link "D3 Adjustable Round" at bounding box center [663, 237] width 142 height 20
click at [674, 349] on link "D3 Adjustable Square" at bounding box center [664, 355] width 145 height 20
click at [682, 279] on link "D3 Wallwash Round" at bounding box center [660, 276] width 137 height 20
click at [691, 393] on link "D3 Wallwash Square" at bounding box center [681, 394] width 179 height 20
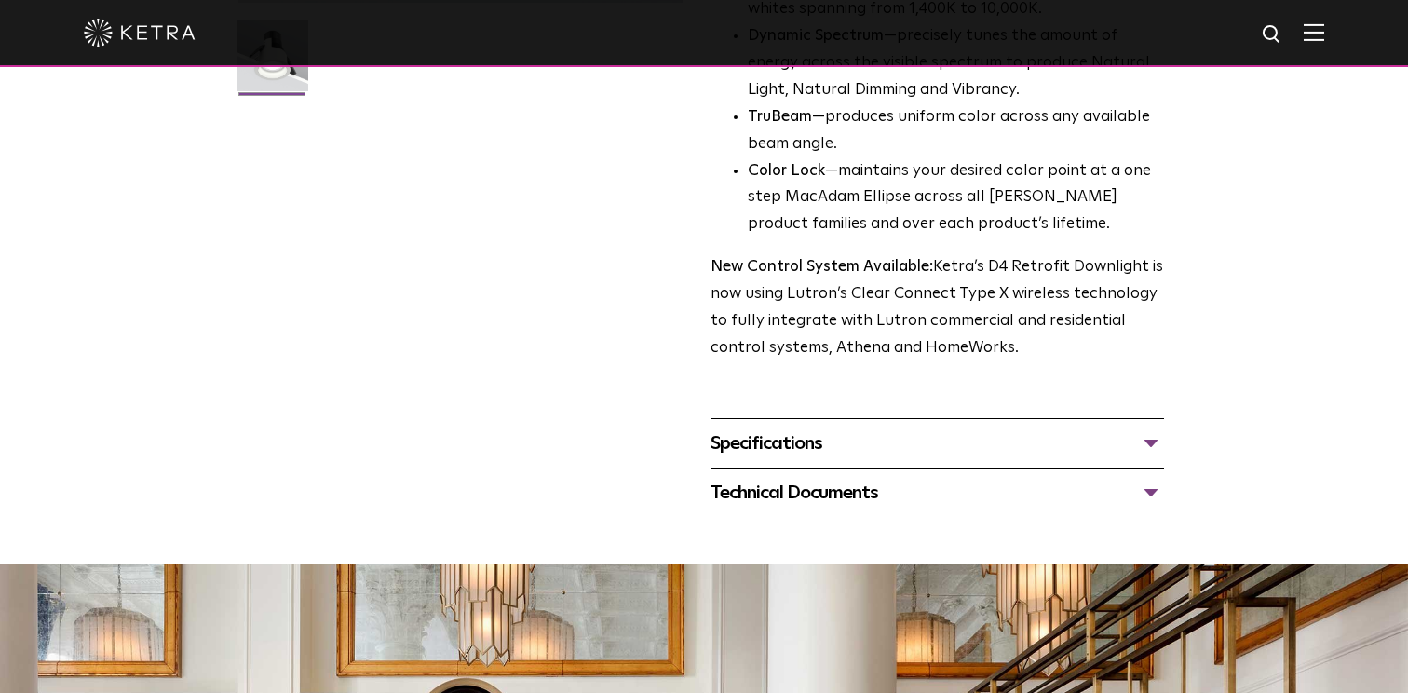
scroll to position [600, 0]
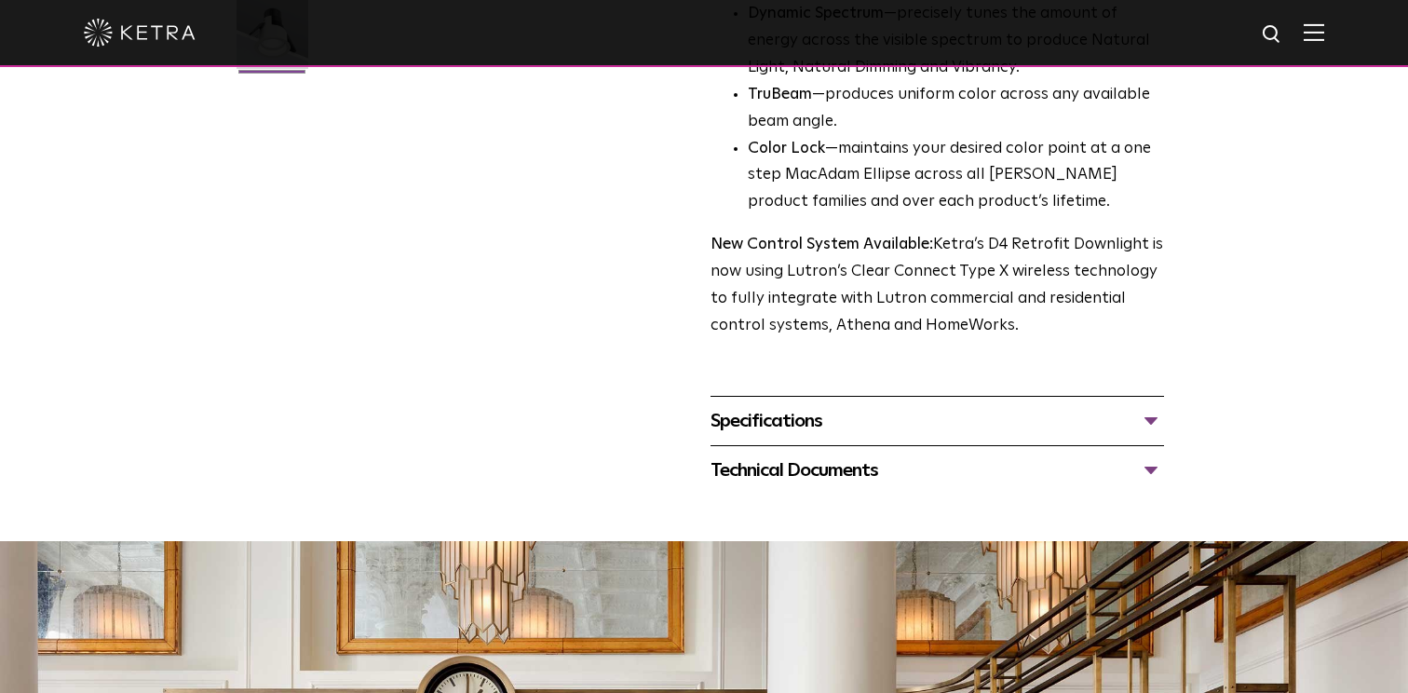
click at [1156, 470] on div "Technical Documents" at bounding box center [938, 471] width 454 height 30
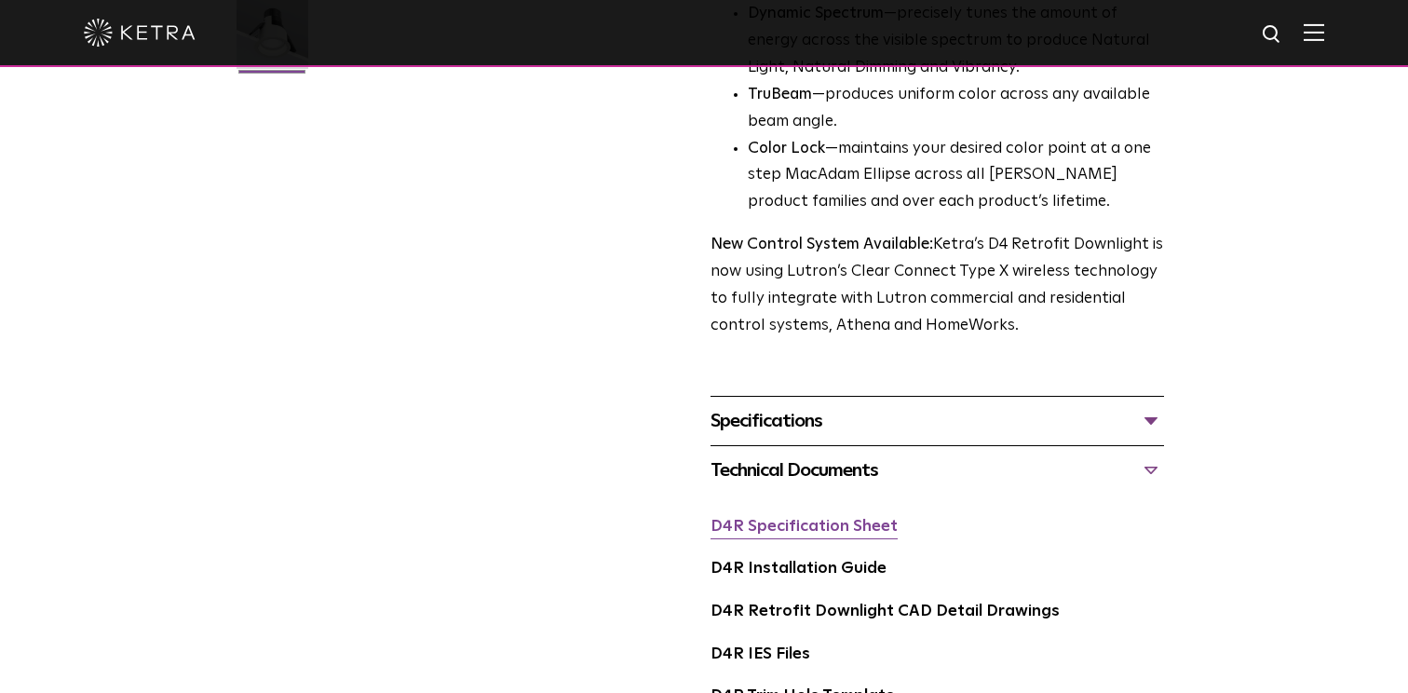
click at [869, 527] on link "D4R Specification Sheet" at bounding box center [804, 527] width 187 height 16
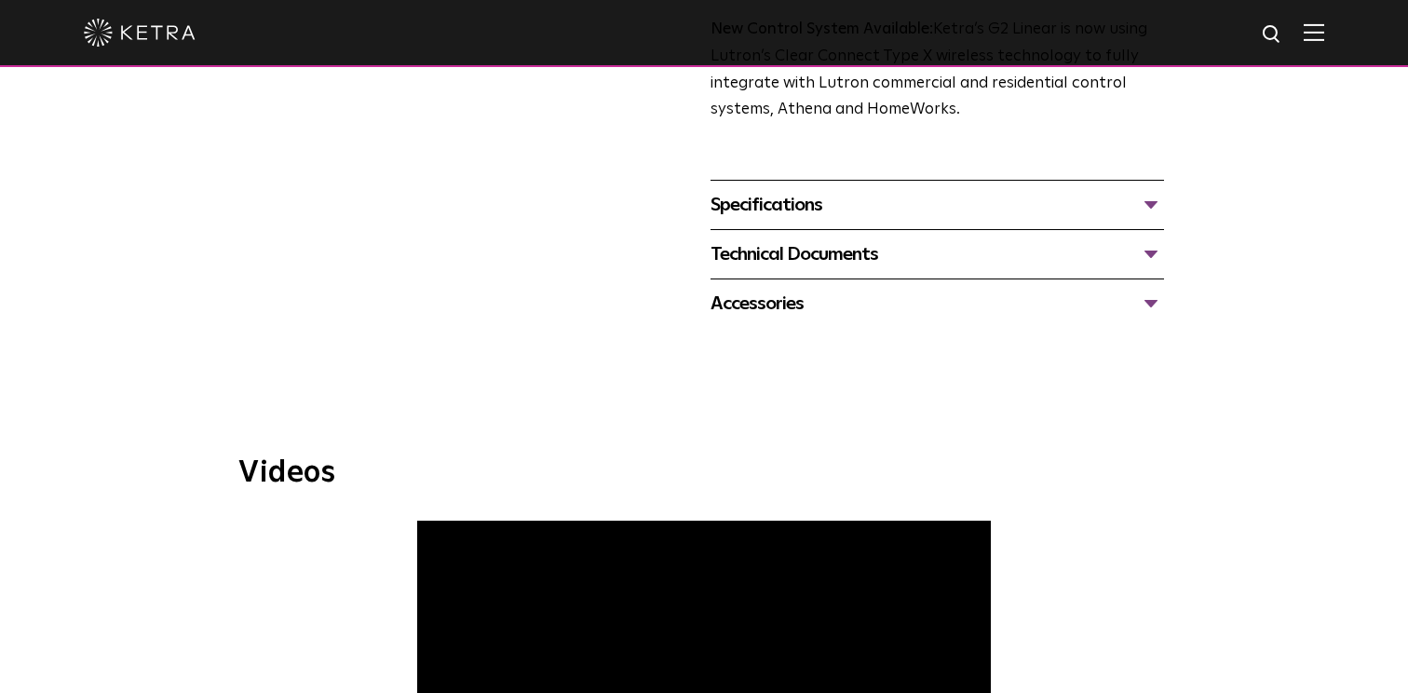
scroll to position [777, 0]
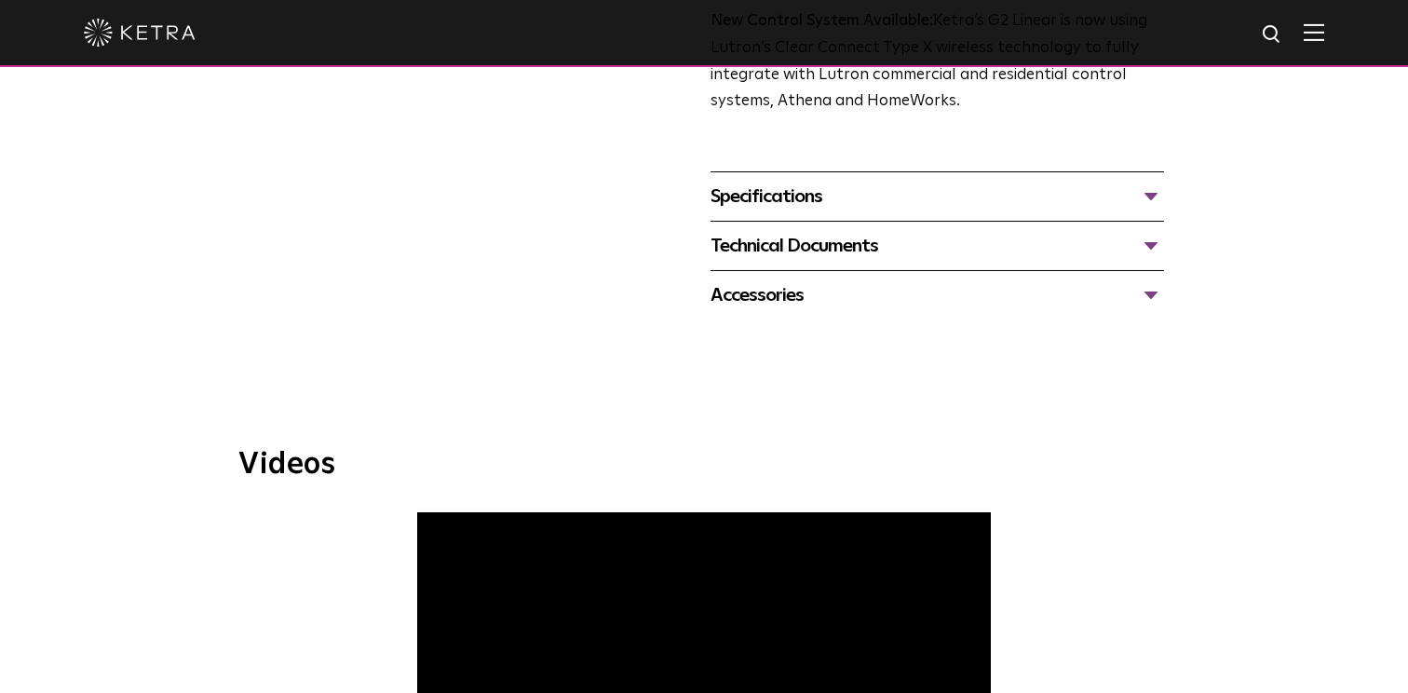
click at [1153, 196] on div "Specifications" at bounding box center [938, 197] width 454 height 30
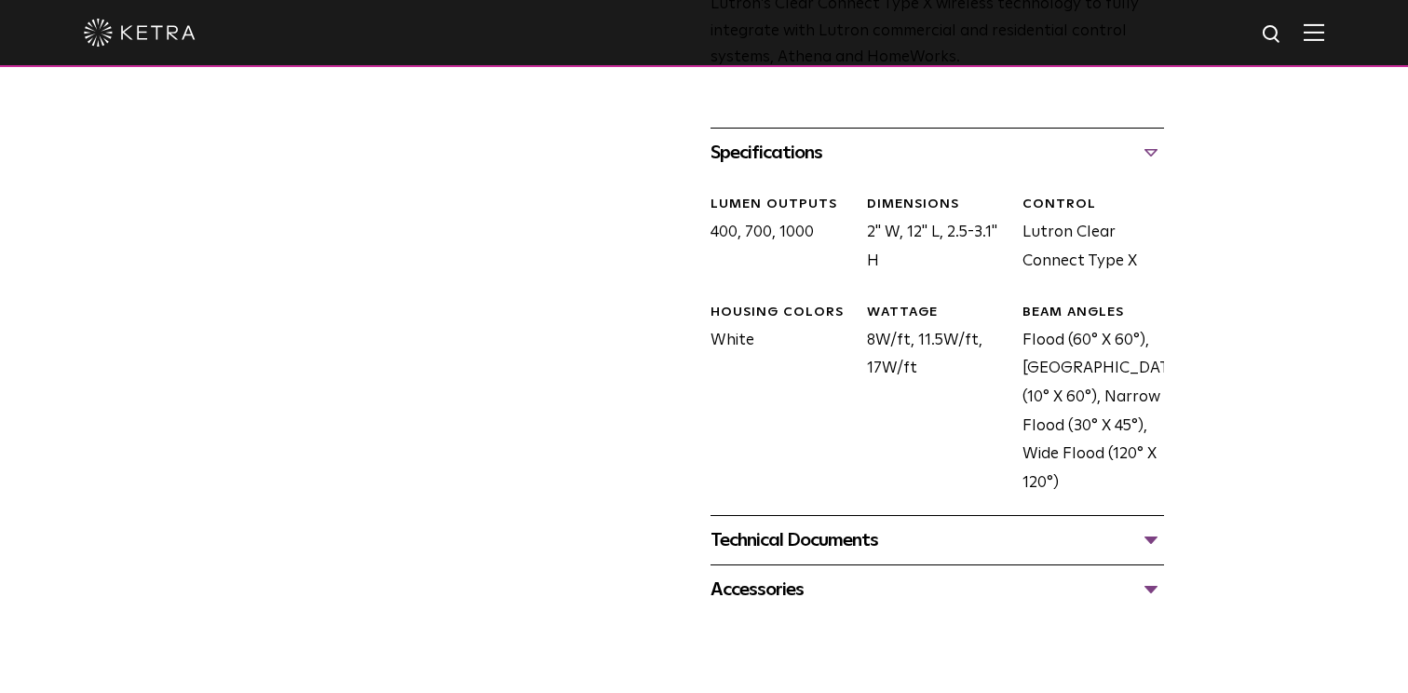
scroll to position [833, 0]
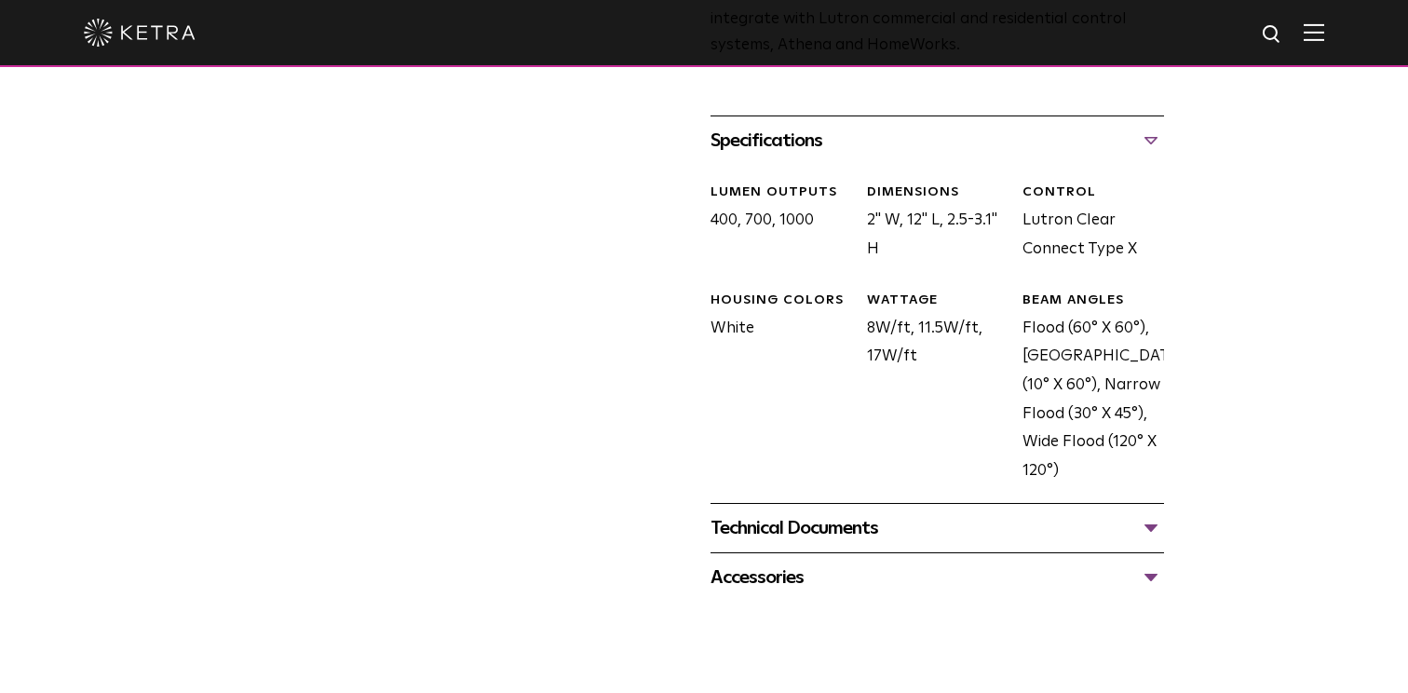
click at [1151, 528] on div "Technical Documents" at bounding box center [938, 528] width 454 height 30
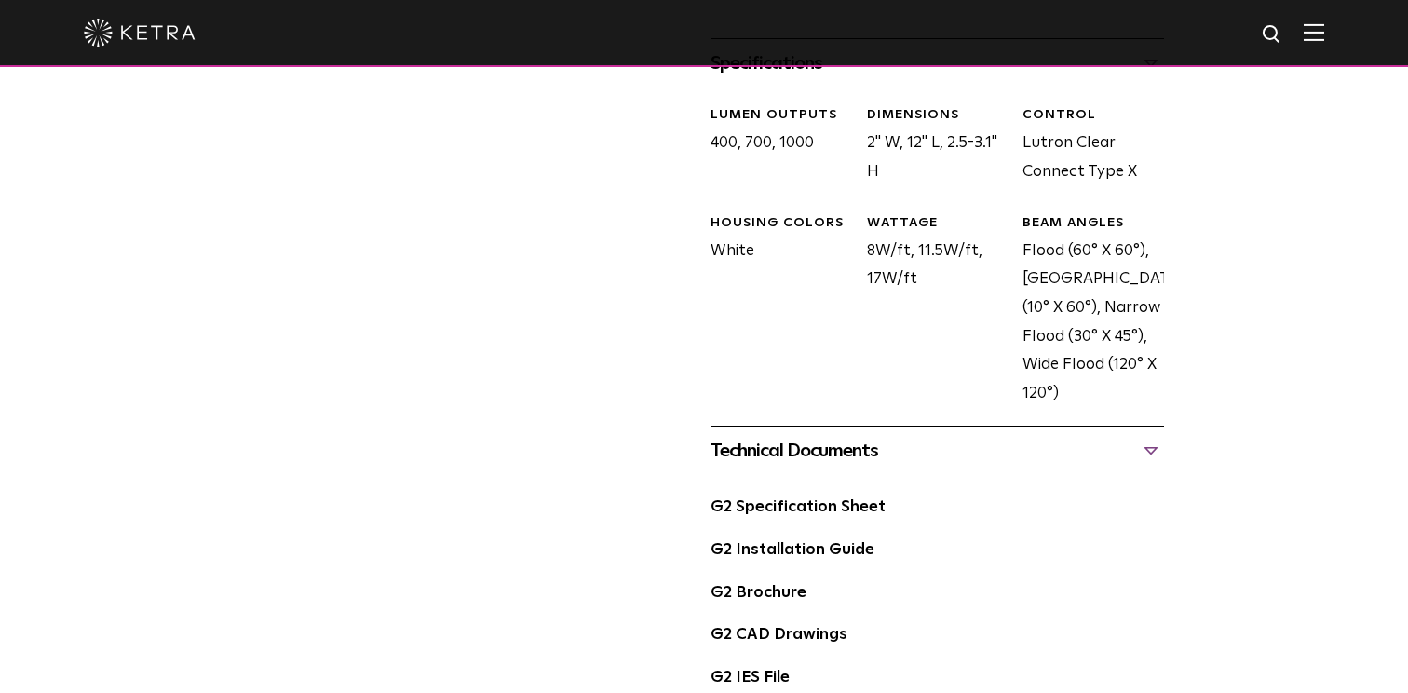
scroll to position [917, 0]
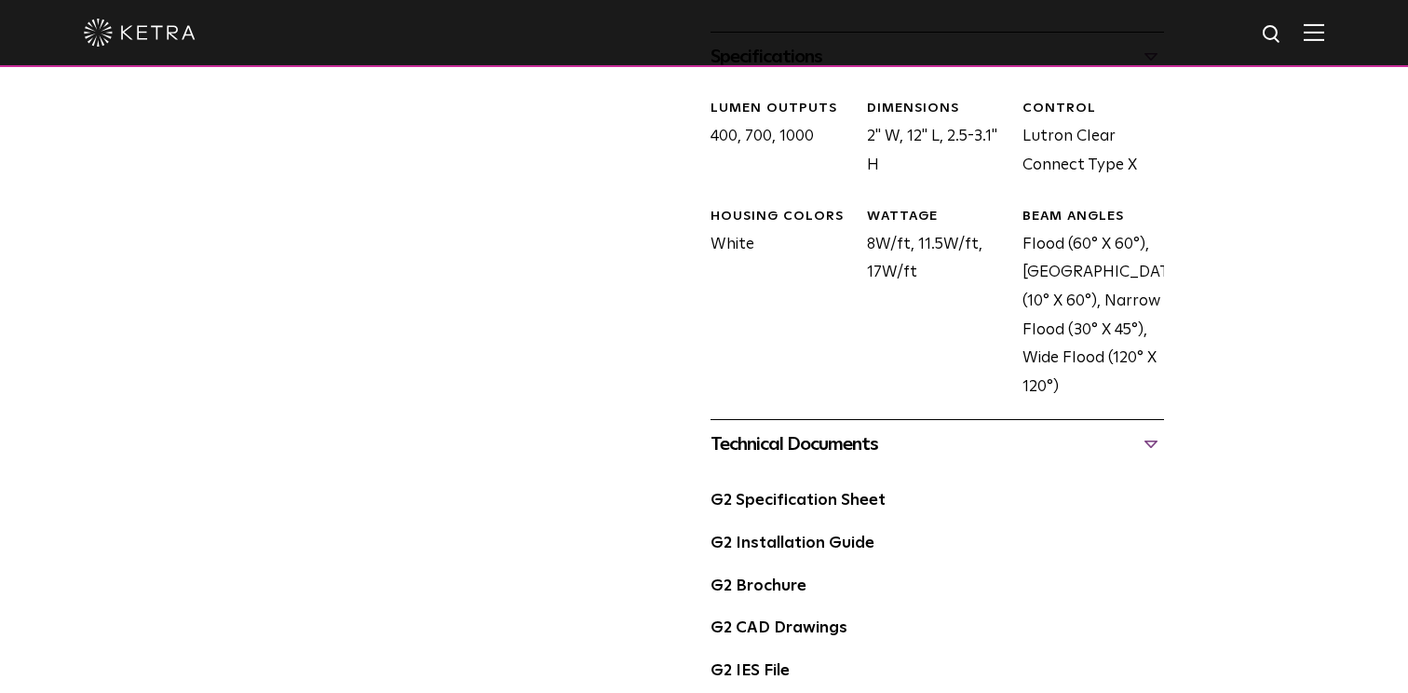
click at [851, 490] on div "G2 Specification Sheet" at bounding box center [938, 508] width 454 height 43
click at [837, 500] on link "G2 Specification Sheet" at bounding box center [798, 501] width 175 height 16
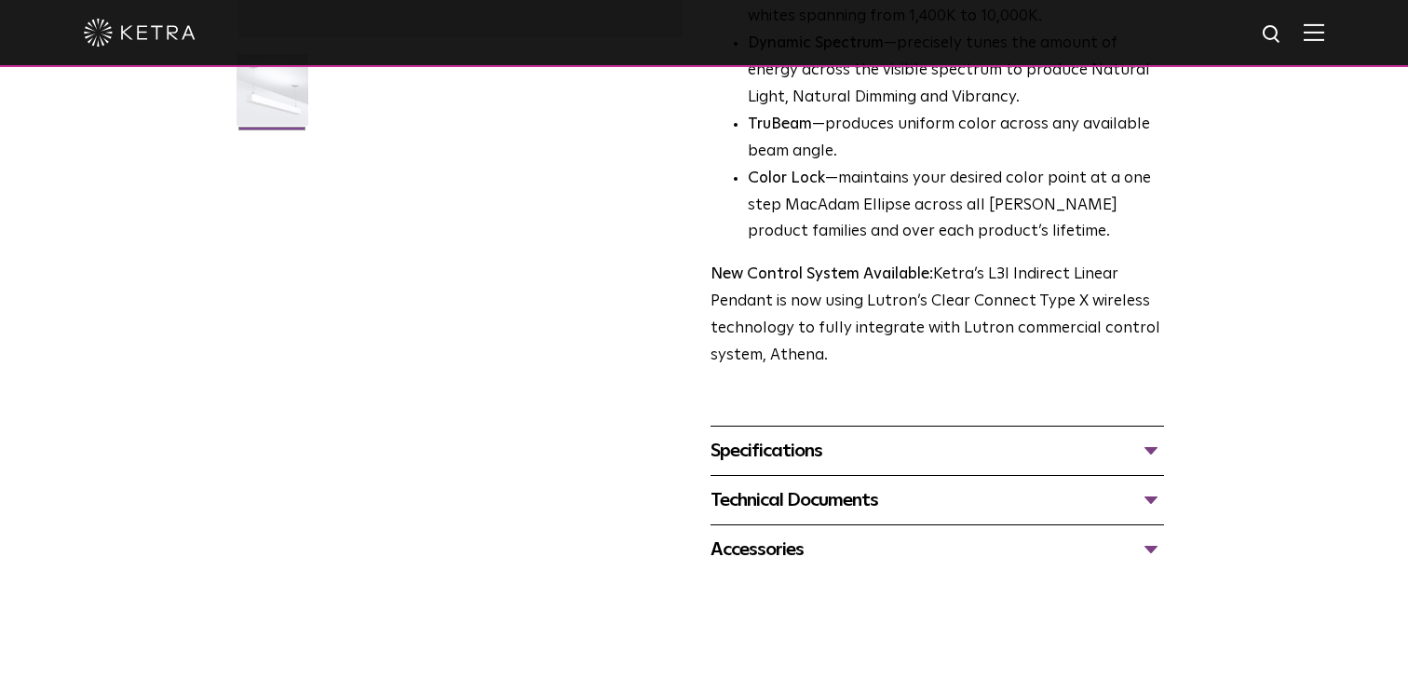
scroll to position [554, 0]
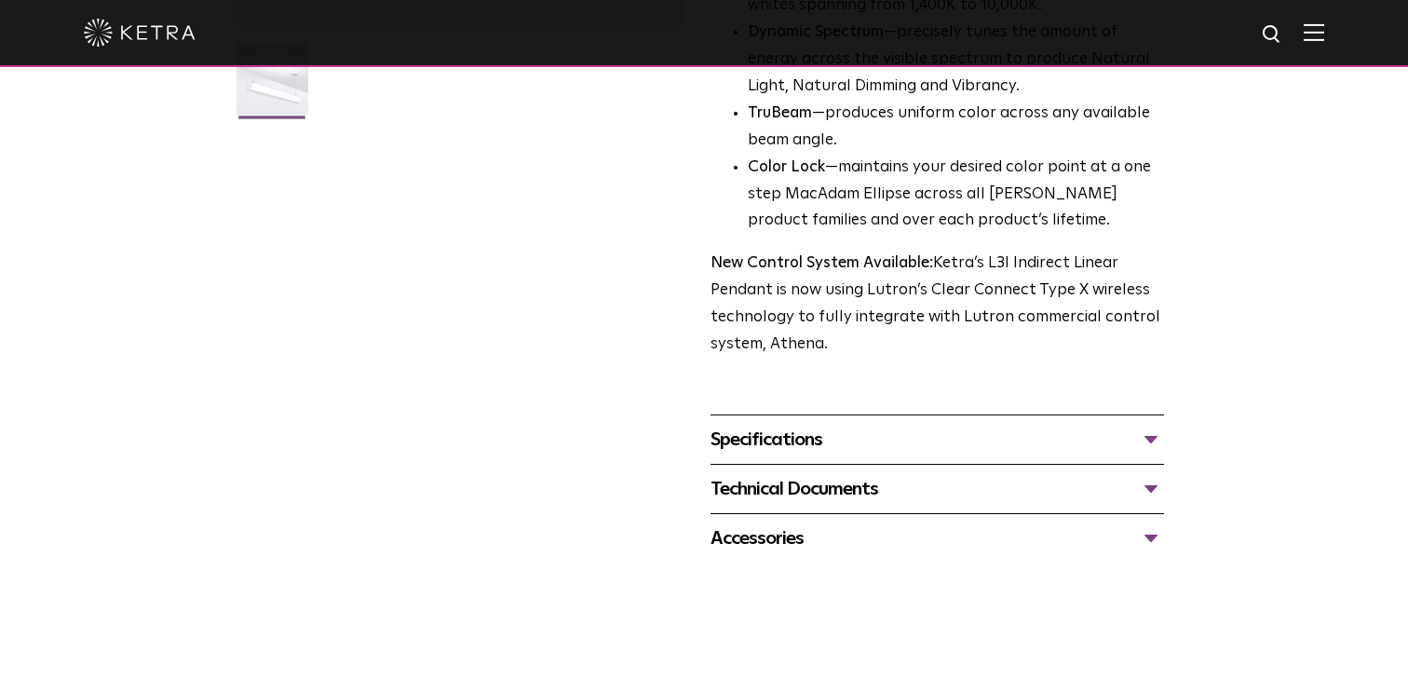
click at [1147, 425] on div "Specifications" at bounding box center [938, 440] width 454 height 30
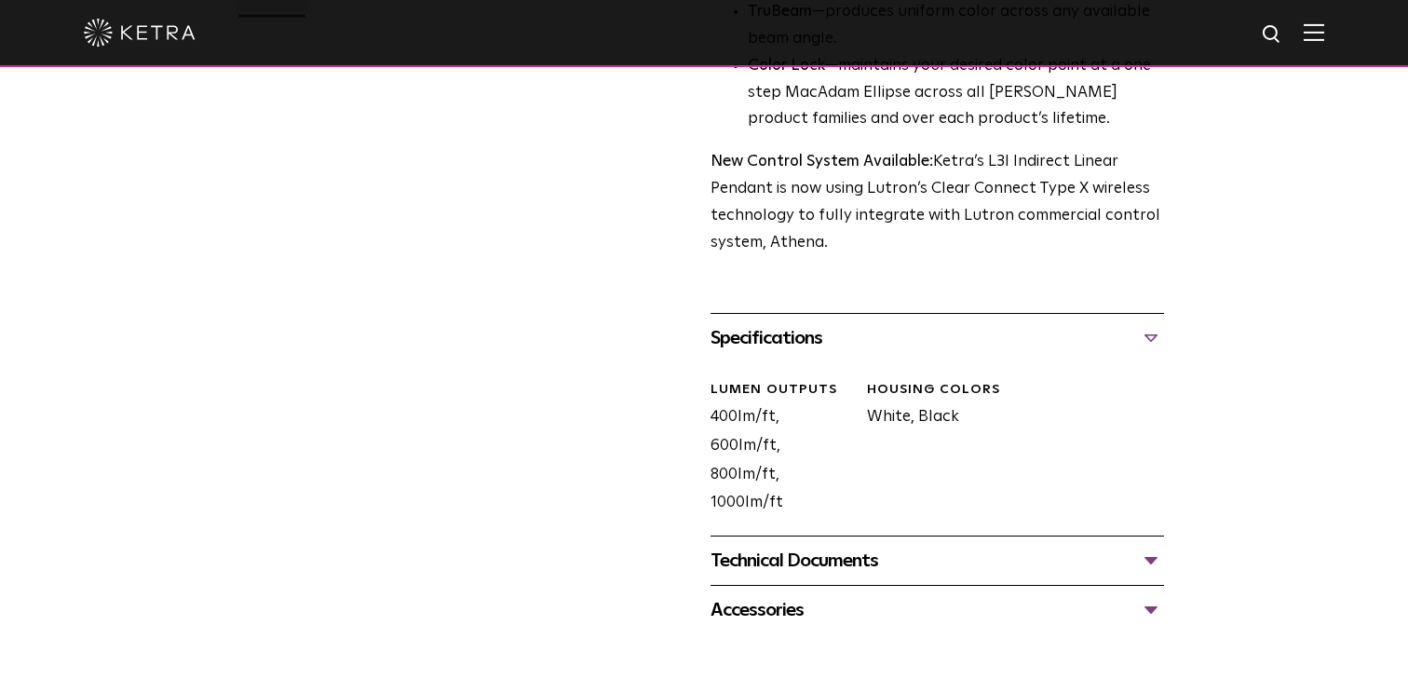
click at [906, 546] on div "Technical Documents" at bounding box center [938, 561] width 454 height 30
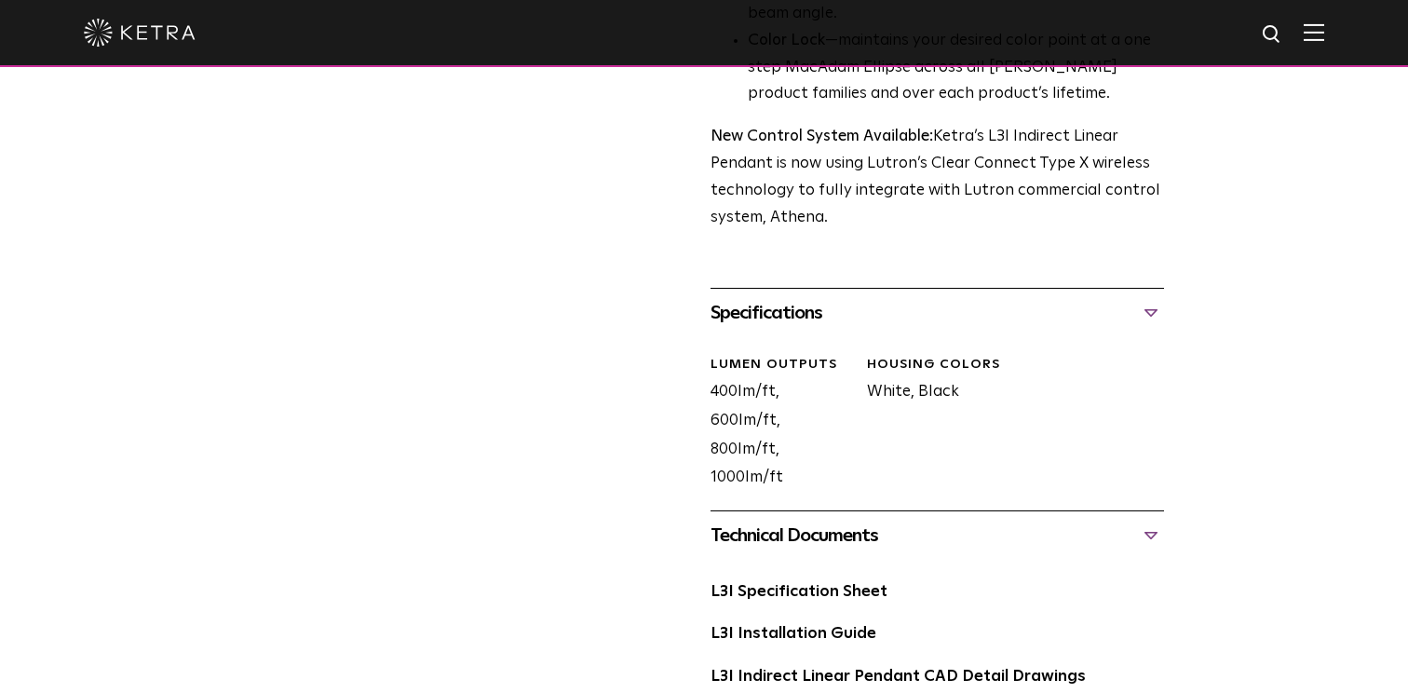
scroll to position [730, 0]
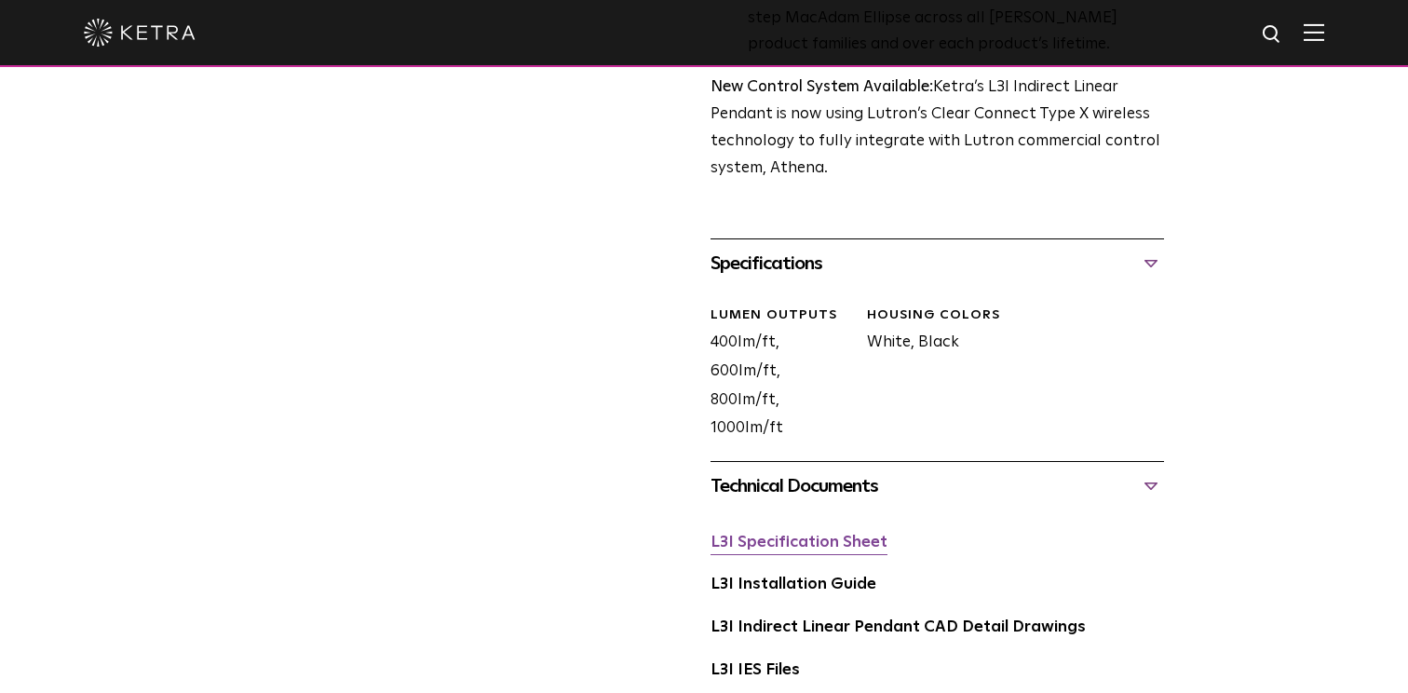
click at [851, 535] on link "L3I Specification Sheet" at bounding box center [799, 543] width 177 height 16
